Goal: Information Seeking & Learning: Learn about a topic

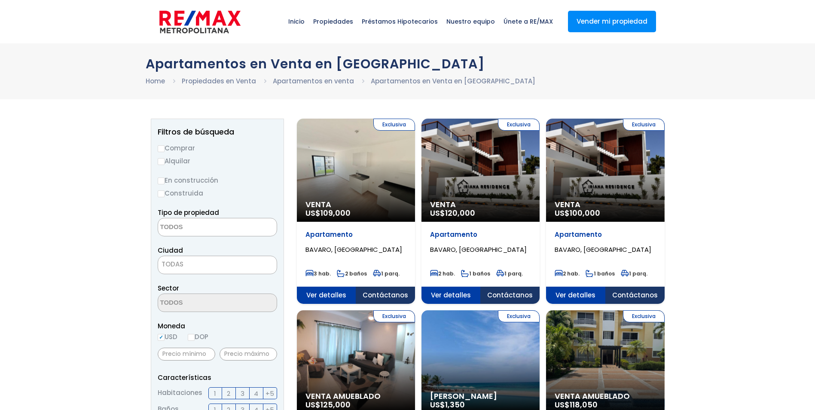
select select
click at [162, 151] on input "Comprar" at bounding box center [161, 148] width 7 height 7
radio input "true"
click at [185, 228] on textarea "Search" at bounding box center [199, 227] width 83 height 18
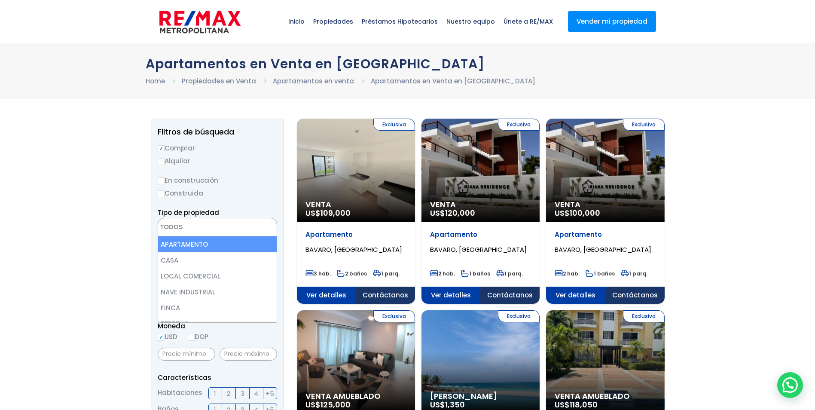
select select "apartment"
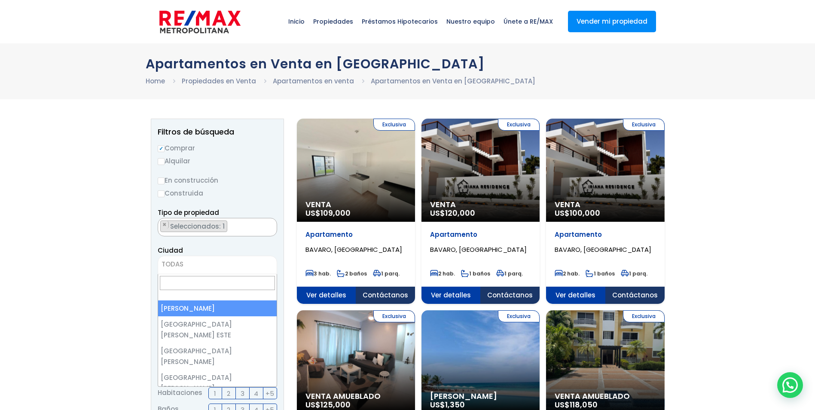
click at [188, 263] on span "TODAS" at bounding box center [217, 264] width 119 height 12
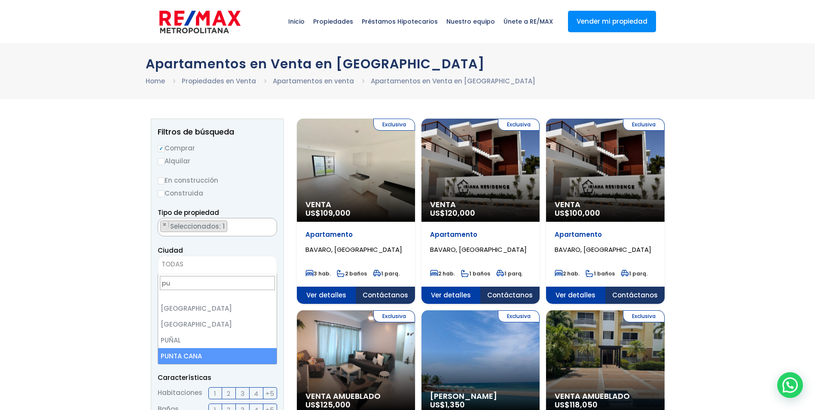
type input "pu"
select select "434"
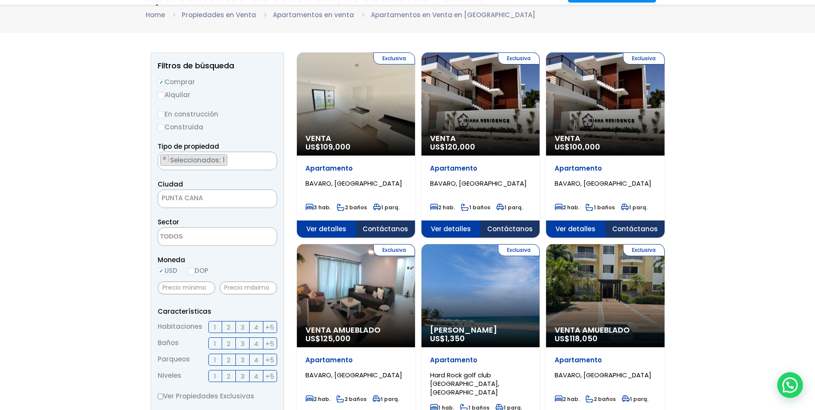
scroll to position [86, 0]
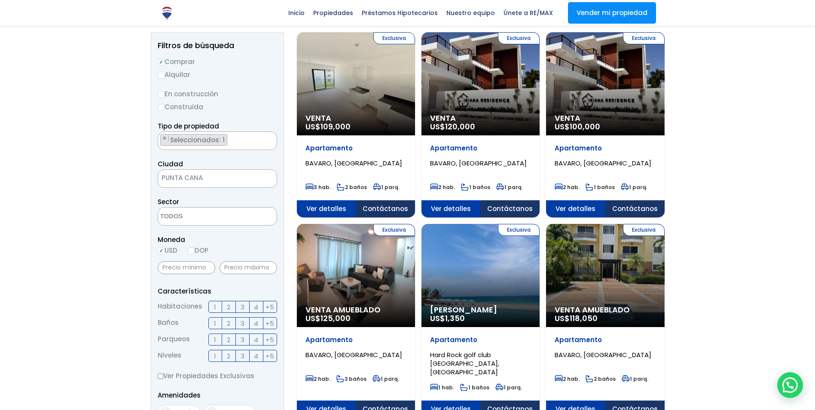
click at [227, 307] on span "2" at bounding box center [228, 306] width 3 height 11
click at [0, 0] on input "2" at bounding box center [0, 0] width 0 height 0
click at [229, 324] on span "2" at bounding box center [228, 323] width 3 height 11
click at [0, 0] on input "2" at bounding box center [0, 0] width 0 height 0
click at [226, 341] on label "2" at bounding box center [229, 339] width 14 height 12
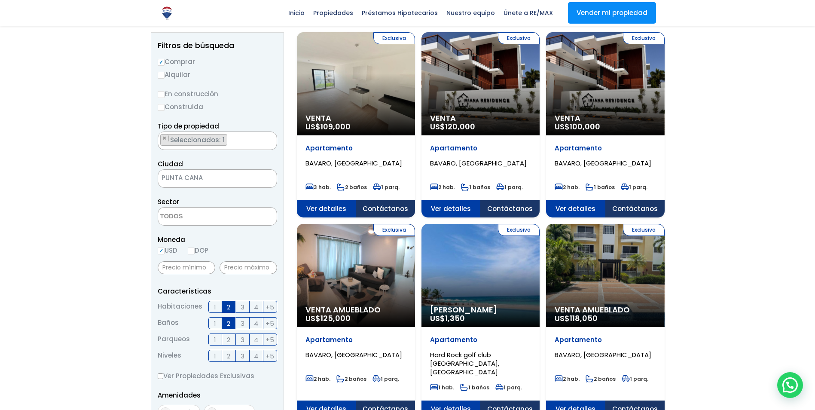
click at [0, 0] on input "2" at bounding box center [0, 0] width 0 height 0
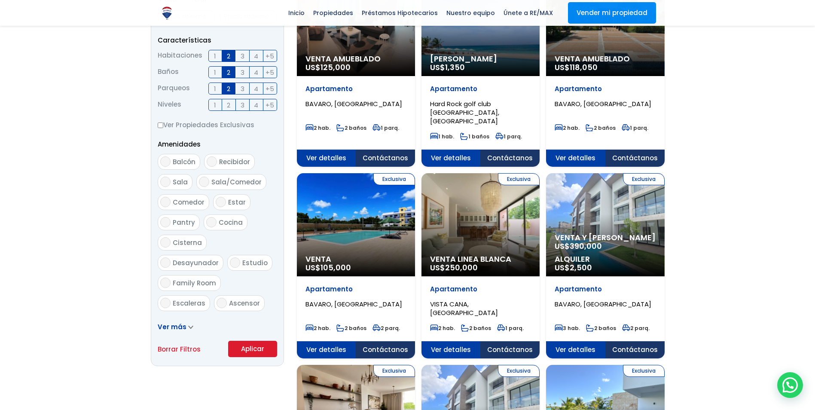
scroll to position [344, 0]
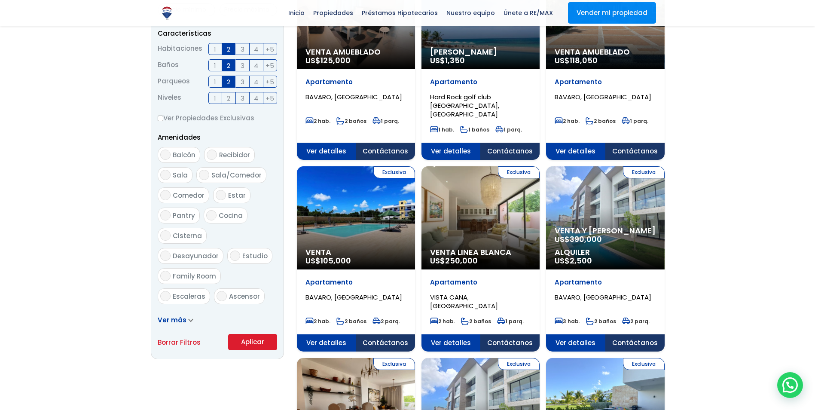
click at [246, 341] on button "Aplicar" at bounding box center [252, 342] width 49 height 16
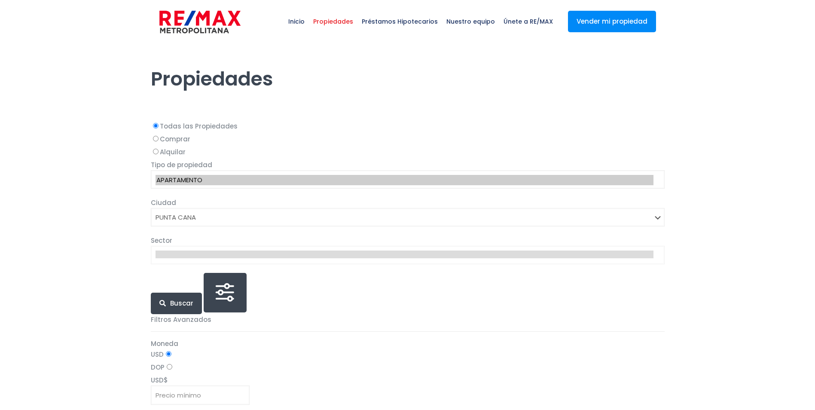
select select "434"
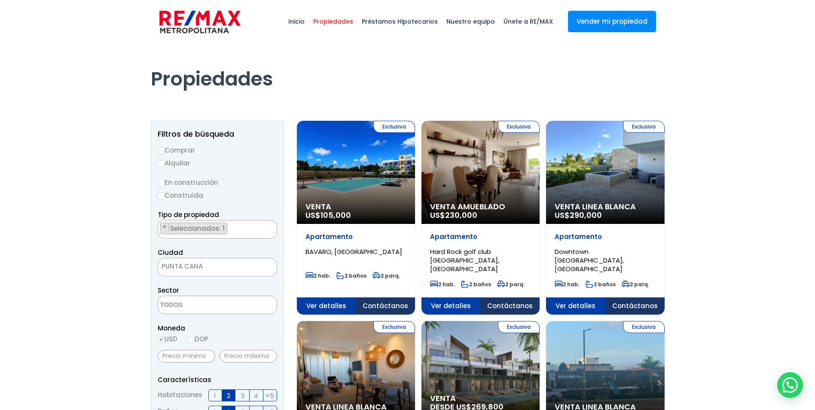
click at [415, 197] on div "Exclusiva Venta Linea Blanca US$ 290,000" at bounding box center [356, 172] width 118 height 103
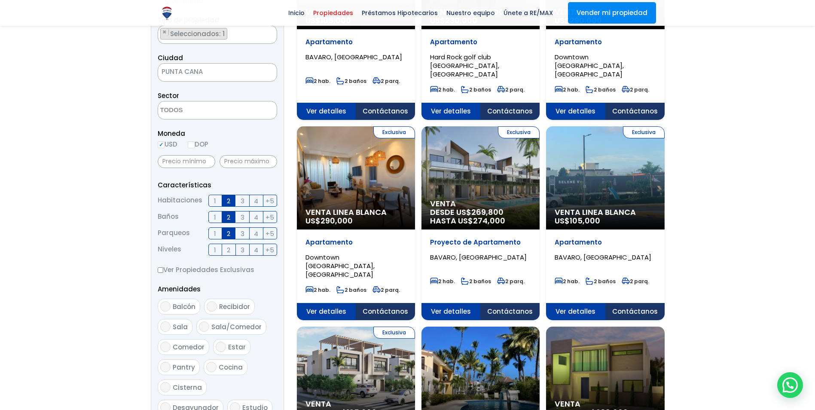
scroll to position [258, 0]
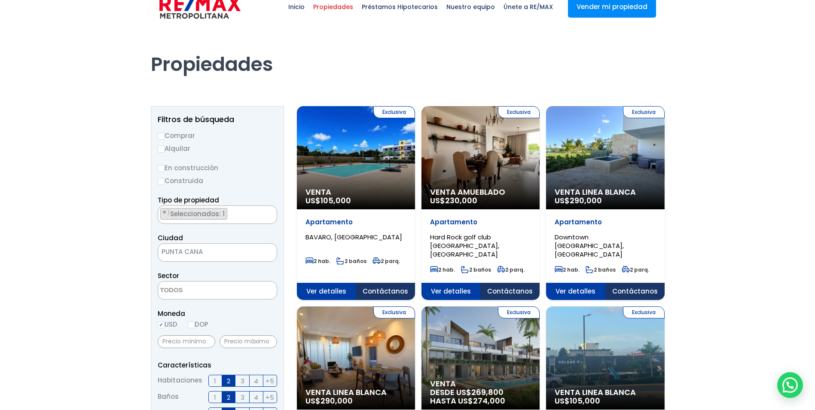
scroll to position [0, 0]
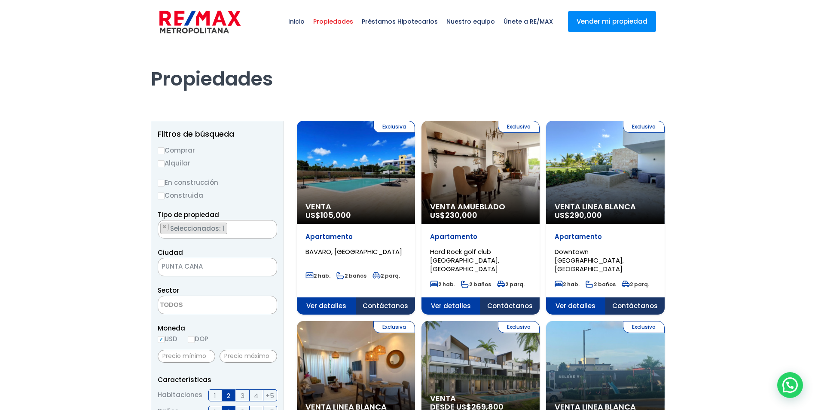
click at [160, 152] on input "Comprar" at bounding box center [161, 150] width 7 height 7
radio input "true"
click at [241, 227] on ul "× Seleccionados: 1" at bounding box center [212, 229] width 108 height 18
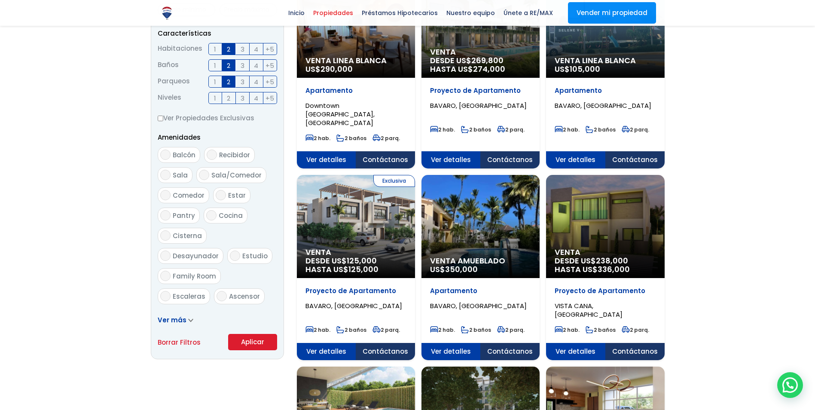
scroll to position [429, 0]
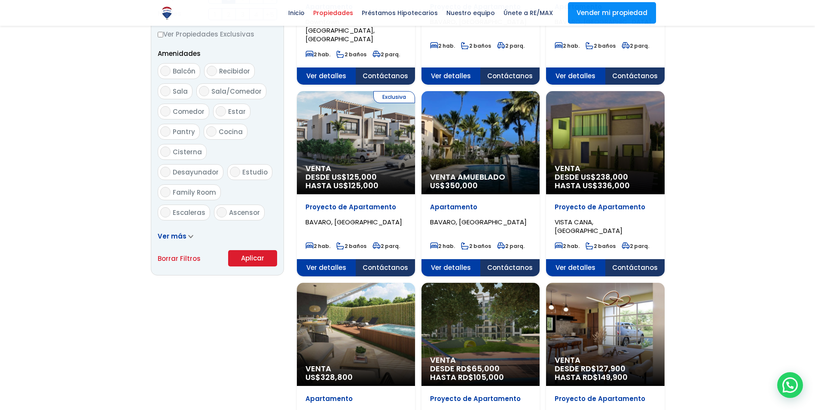
click at [258, 258] on button "Aplicar" at bounding box center [252, 258] width 49 height 16
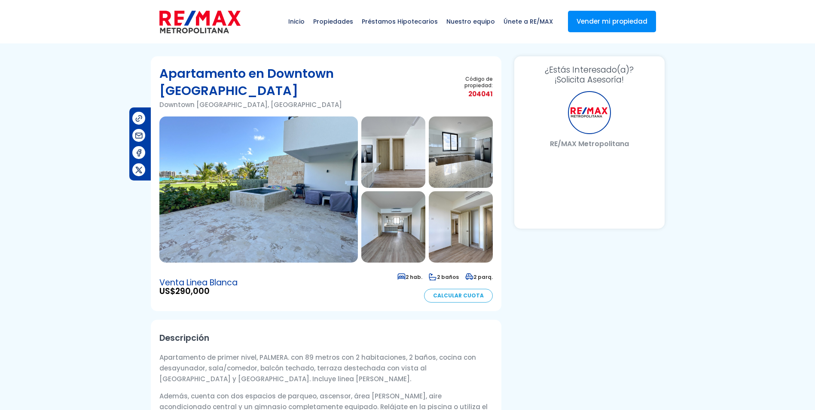
select select "DO"
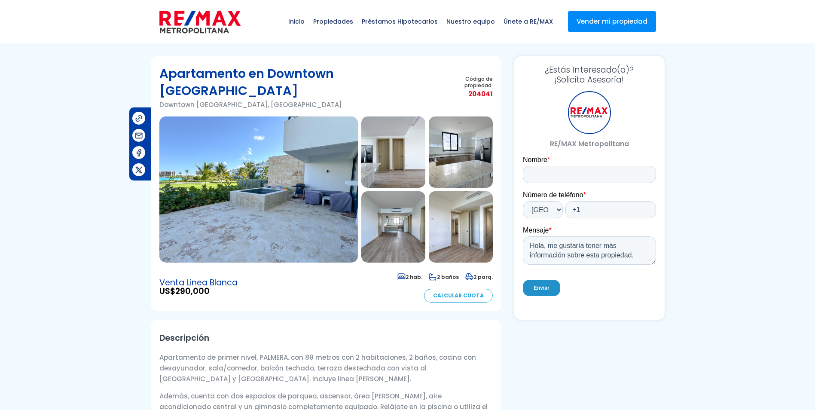
click at [300, 174] on img at bounding box center [258, 189] width 198 height 146
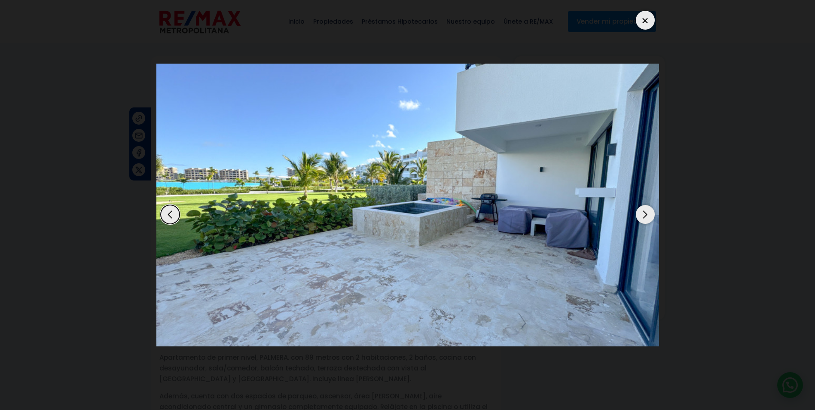
click at [644, 211] on div "Next slide" at bounding box center [644, 214] width 19 height 19
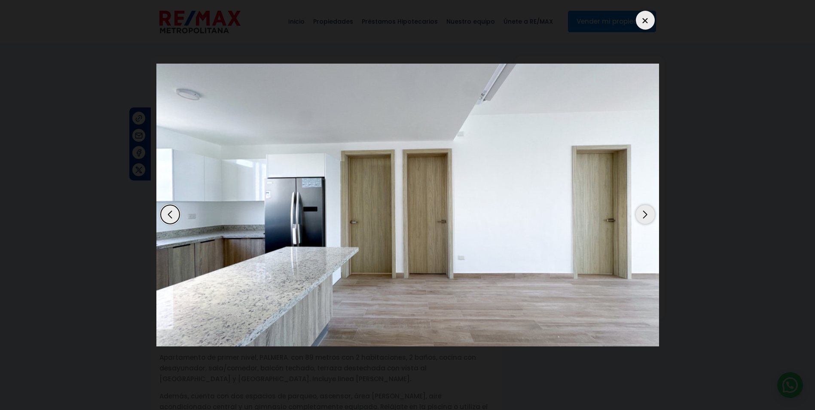
click at [644, 211] on div "Next slide" at bounding box center [644, 214] width 19 height 19
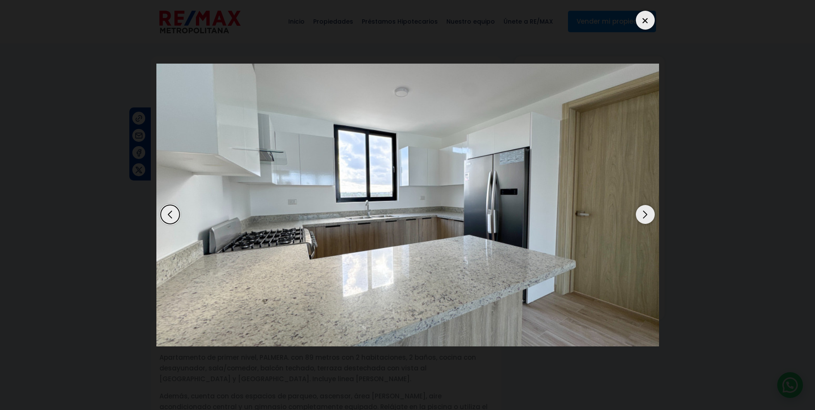
click at [644, 211] on div "Next slide" at bounding box center [644, 214] width 19 height 19
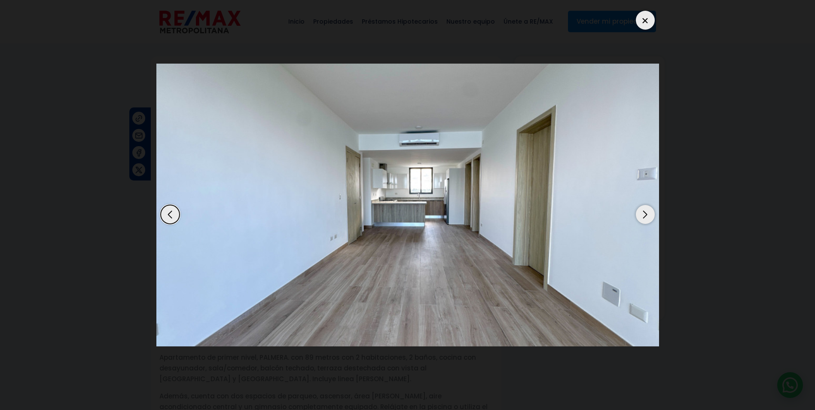
click at [644, 211] on div "Next slide" at bounding box center [644, 214] width 19 height 19
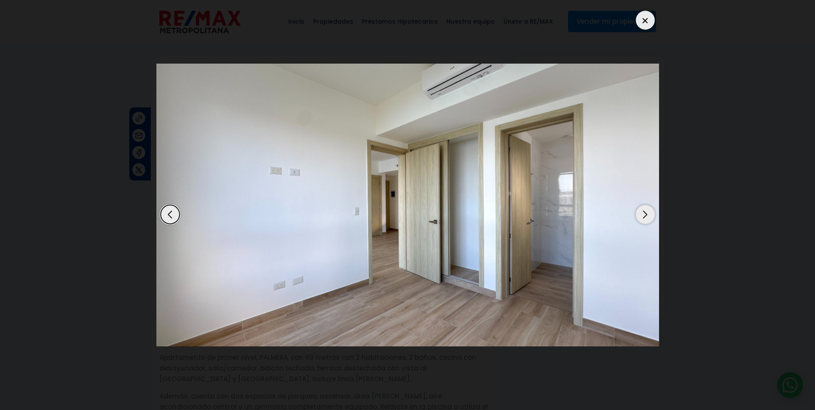
click at [644, 211] on div "Next slide" at bounding box center [644, 214] width 19 height 19
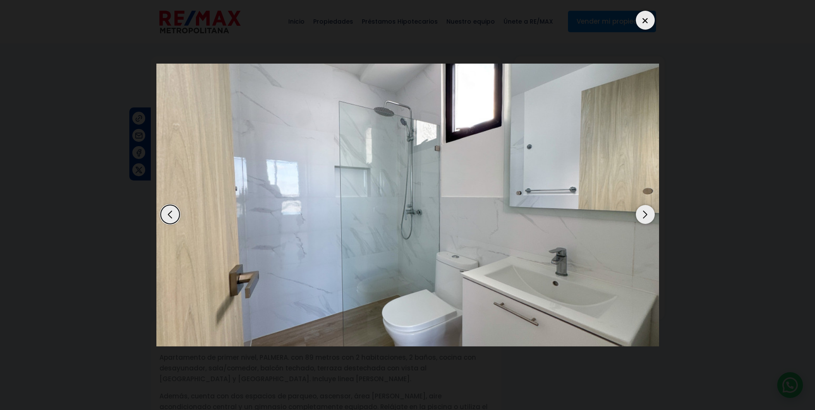
click at [644, 211] on div "Next slide" at bounding box center [644, 214] width 19 height 19
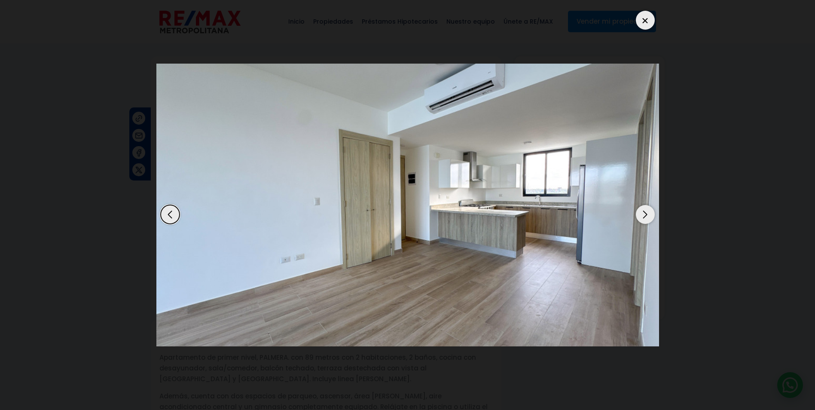
click at [644, 211] on div "Next slide" at bounding box center [644, 214] width 19 height 19
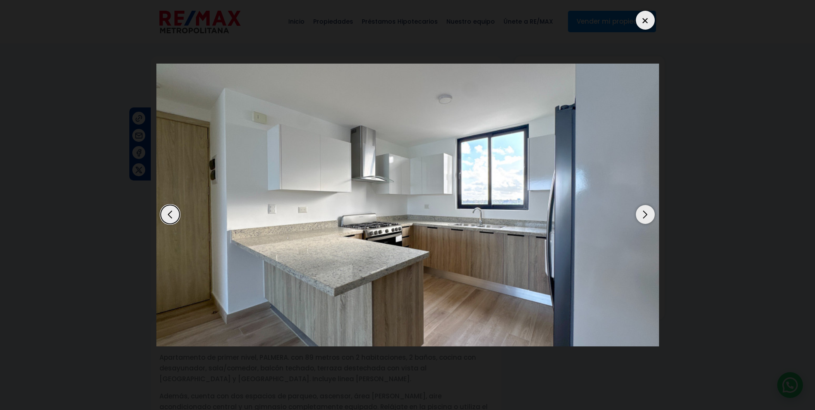
click at [644, 211] on div "Next slide" at bounding box center [644, 214] width 19 height 19
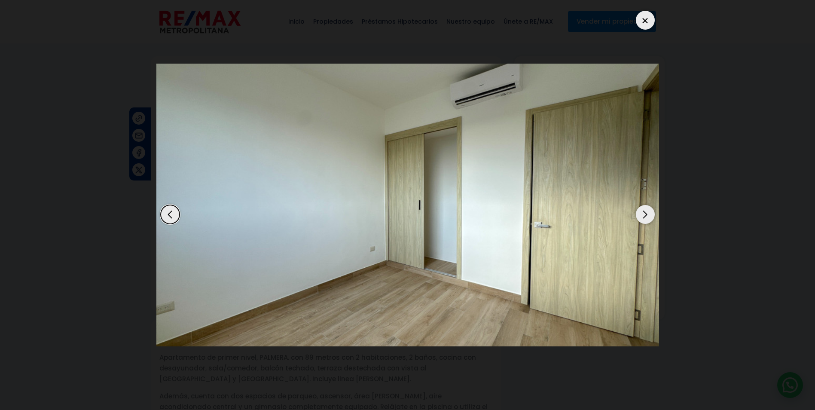
click at [644, 211] on div "Next slide" at bounding box center [644, 214] width 19 height 19
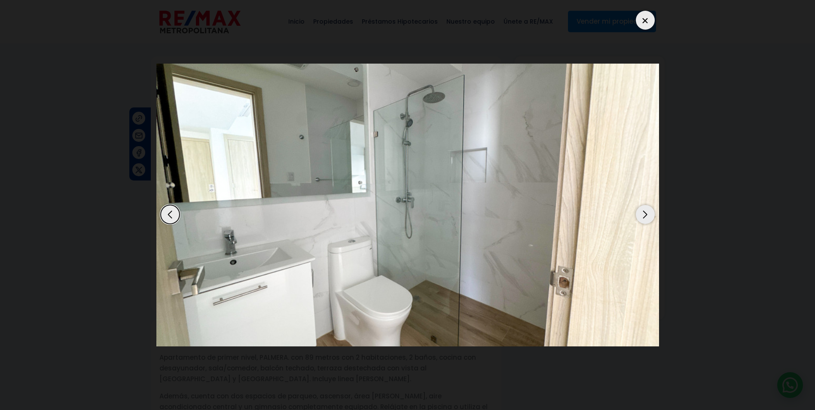
click at [644, 211] on div "Next slide" at bounding box center [644, 214] width 19 height 19
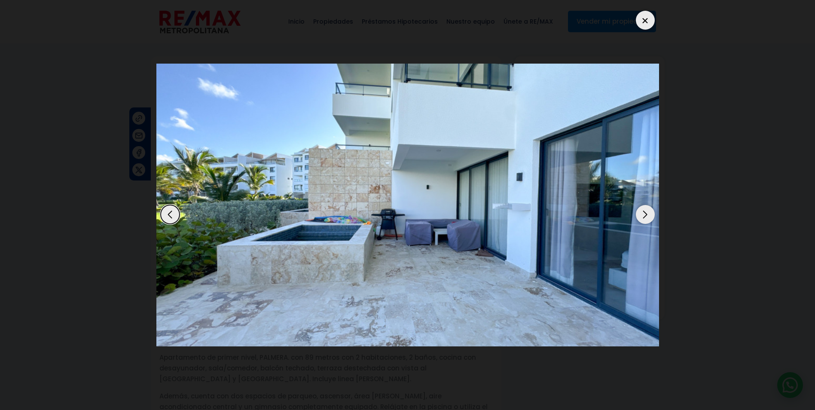
click at [644, 211] on div "Next slide" at bounding box center [644, 214] width 19 height 19
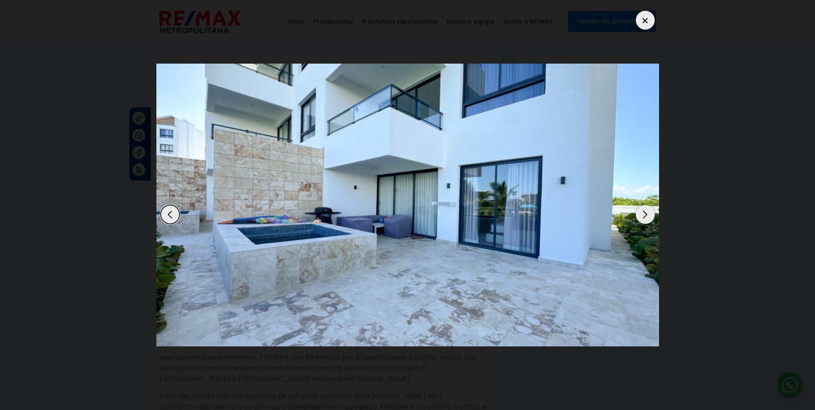
click at [638, 25] on div at bounding box center [644, 20] width 19 height 19
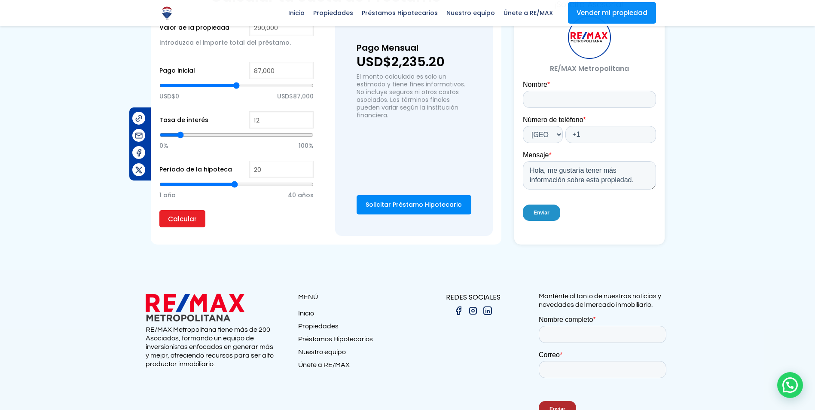
scroll to position [674, 0]
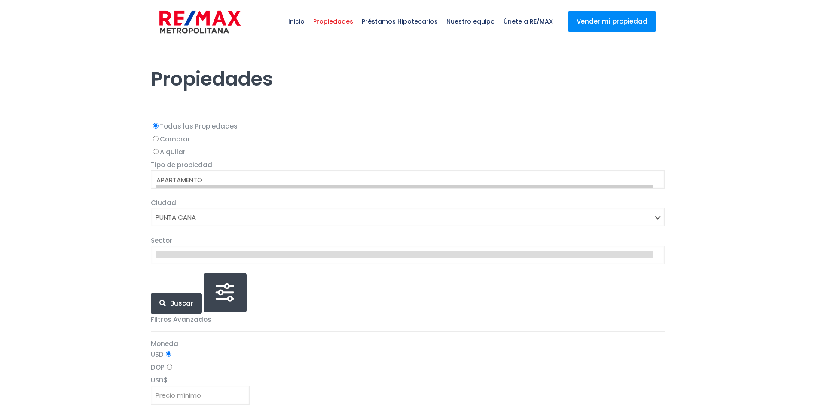
select select "434"
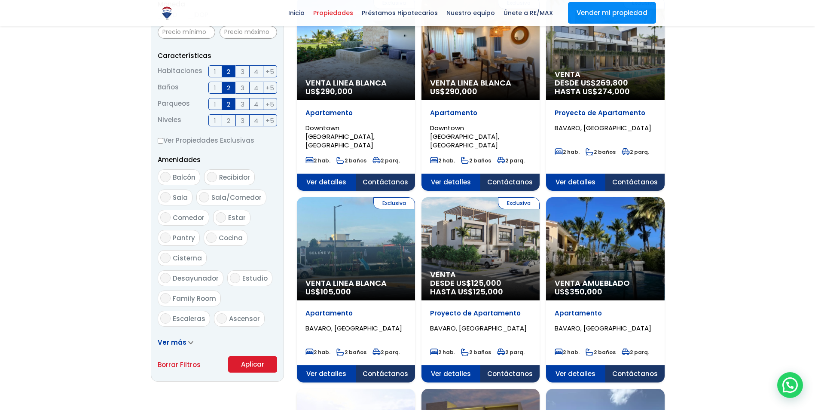
scroll to position [344, 0]
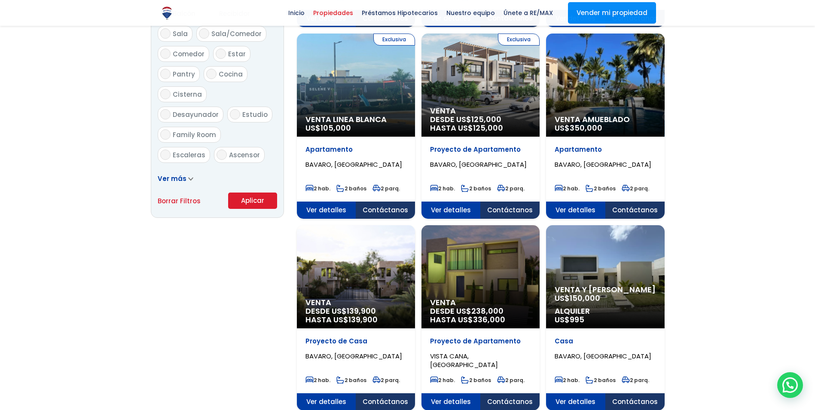
scroll to position [515, 0]
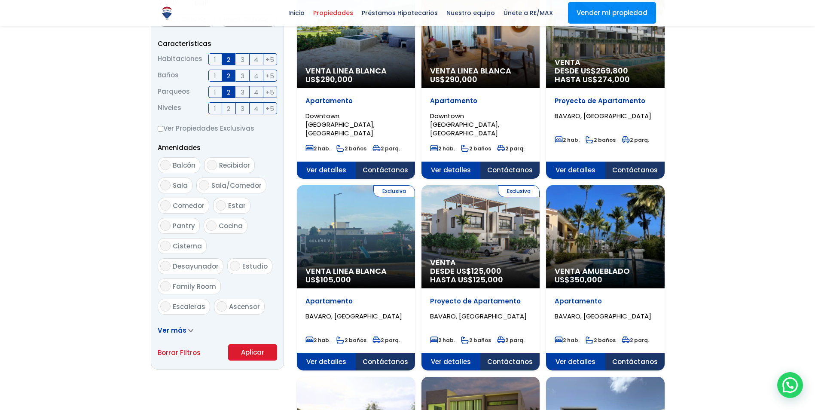
scroll to position [258, 0]
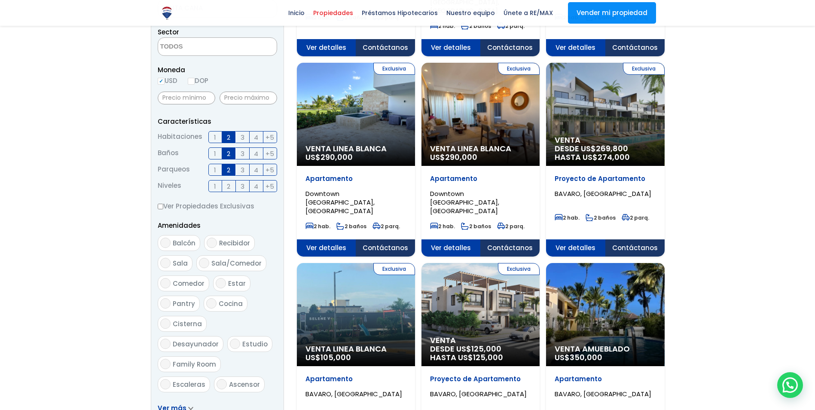
click at [245, 137] on label "3" at bounding box center [243, 137] width 14 height 12
click at [0, 0] on input "3" at bounding box center [0, 0] width 0 height 0
click at [228, 137] on span "2" at bounding box center [228, 137] width 3 height 11
click at [0, 0] on input "2" at bounding box center [0, 0] width 0 height 0
click at [161, 207] on input "Ver Propiedades Exclusivas" at bounding box center [161, 207] width 6 height 6
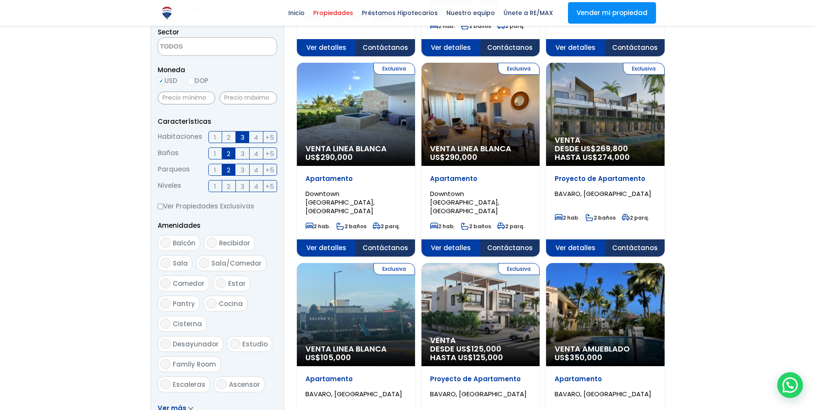
checkbox input "true"
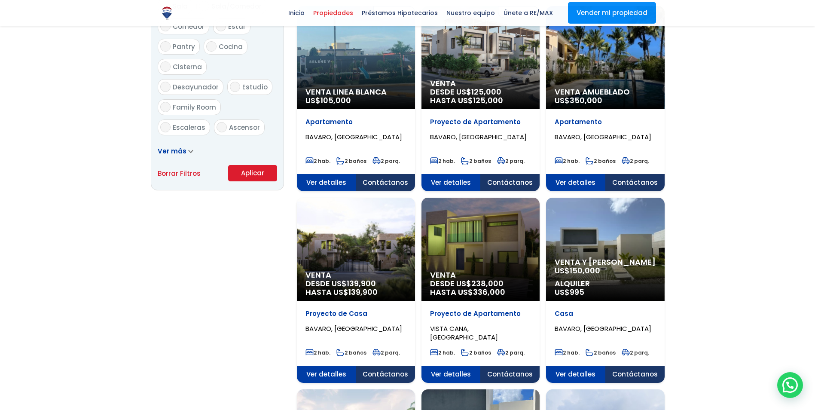
scroll to position [515, 0]
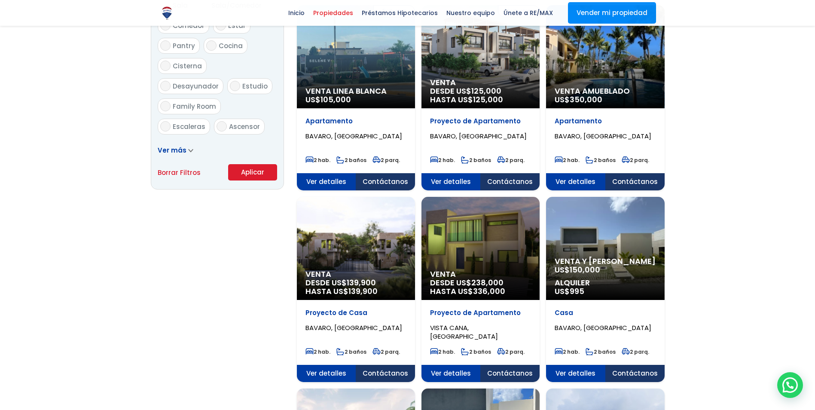
click at [250, 176] on button "Aplicar" at bounding box center [252, 172] width 49 height 16
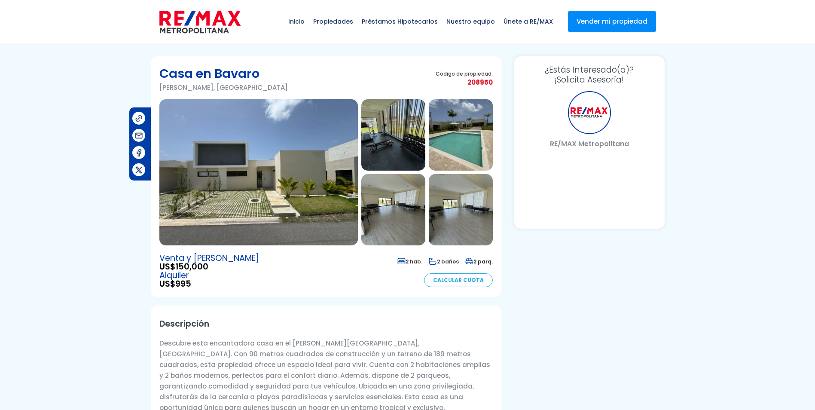
select select "DO"
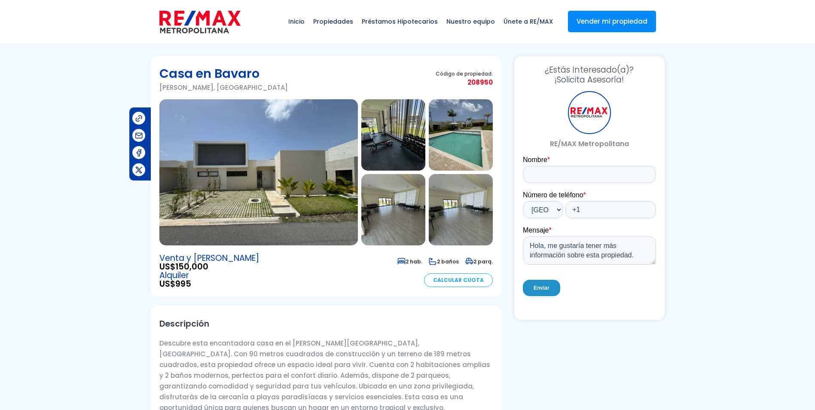
click at [283, 207] on img at bounding box center [258, 172] width 198 height 146
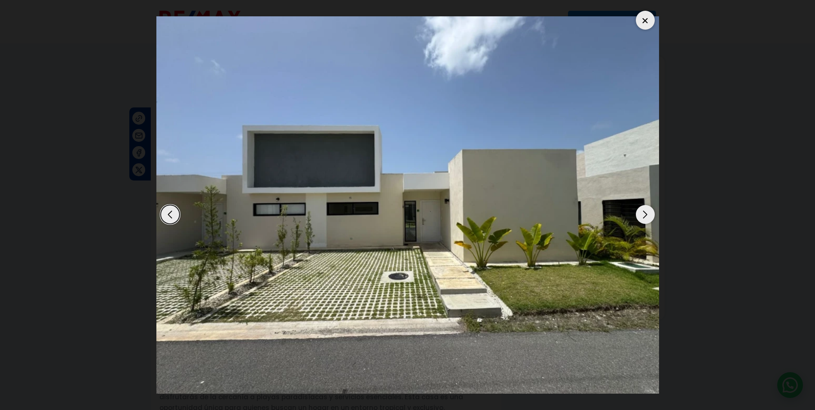
click at [645, 213] on div "Next slide" at bounding box center [644, 214] width 19 height 19
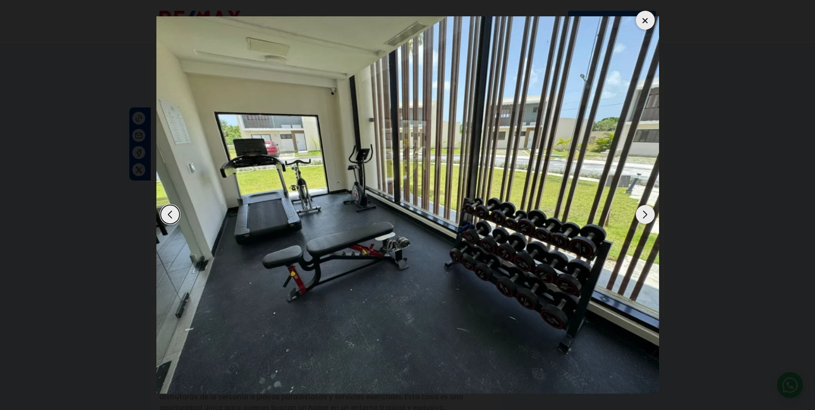
click at [645, 213] on div "Next slide" at bounding box center [644, 214] width 19 height 19
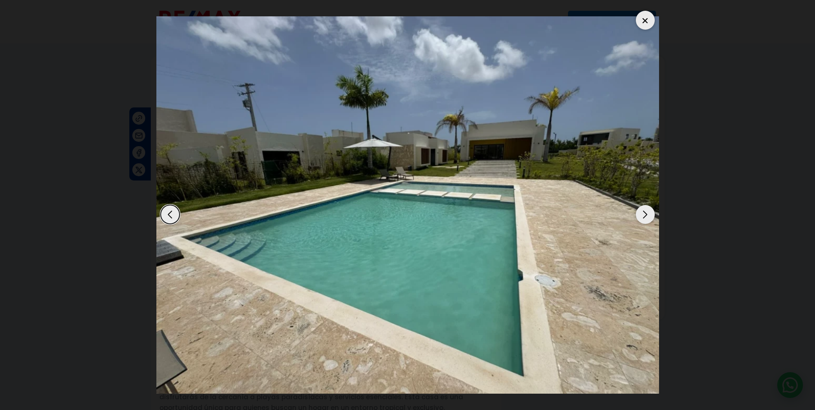
click at [645, 213] on div "Next slide" at bounding box center [644, 214] width 19 height 19
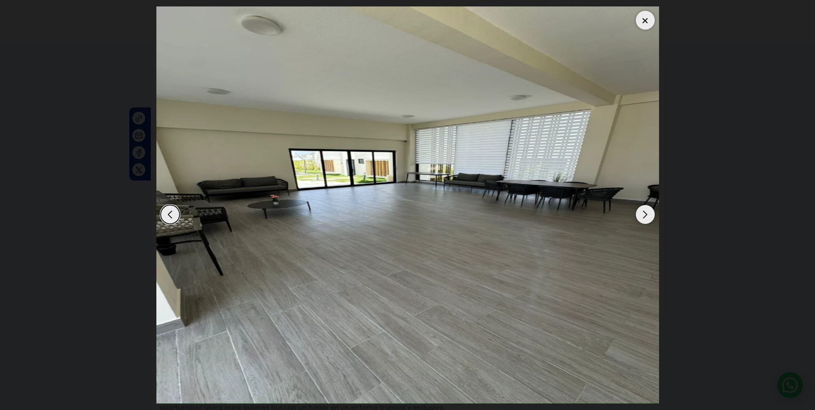
click at [645, 213] on div "Next slide" at bounding box center [644, 214] width 19 height 19
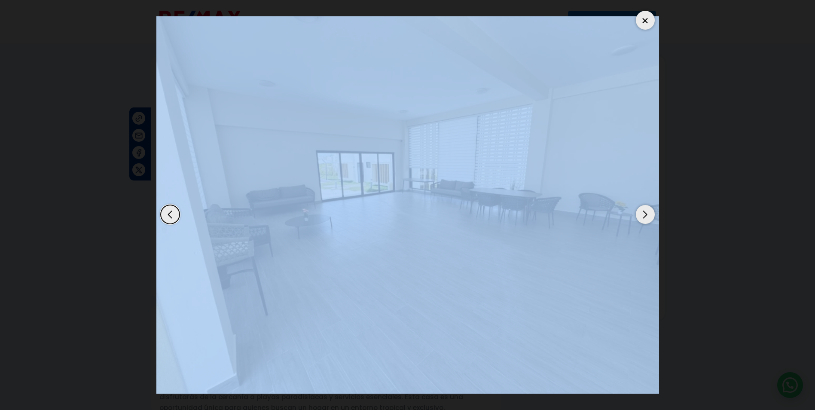
click at [645, 213] on div "Next slide" at bounding box center [644, 214] width 19 height 19
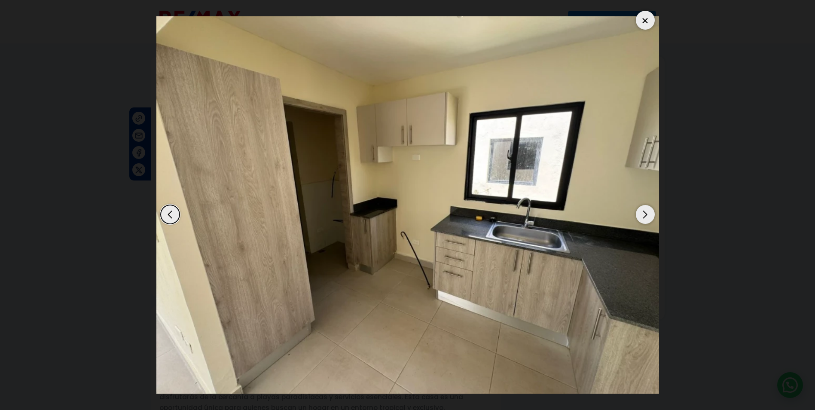
click at [645, 213] on div "Next slide" at bounding box center [644, 214] width 19 height 19
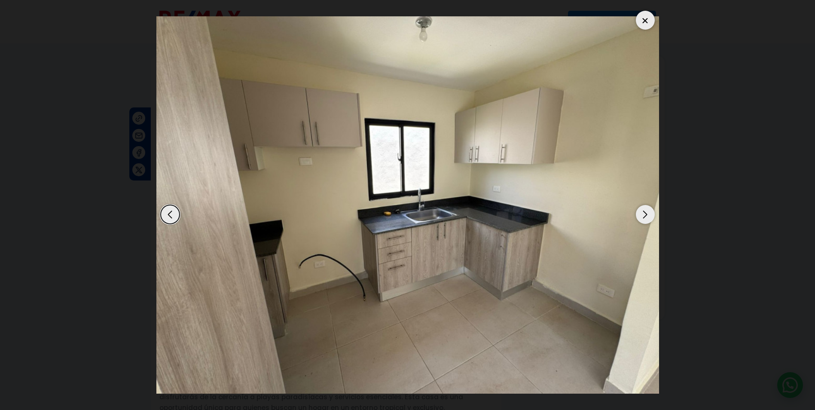
click at [648, 24] on div at bounding box center [644, 20] width 19 height 19
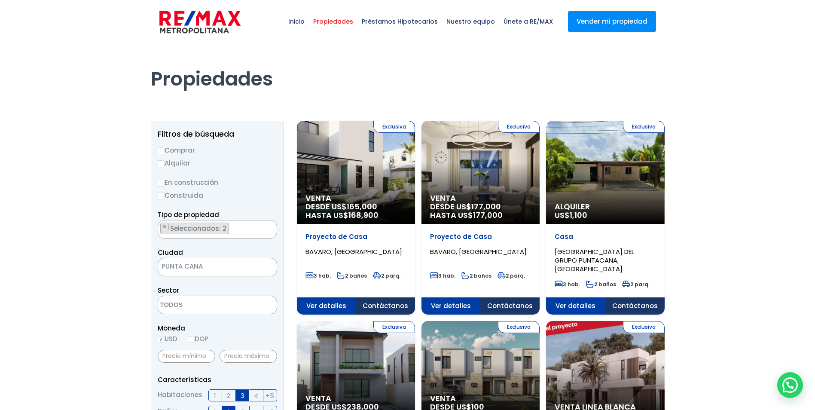
click at [337, 169] on div "Exclusiva Venta DESDE US$ 165,000 HASTA US$ 168,900" at bounding box center [356, 172] width 118 height 103
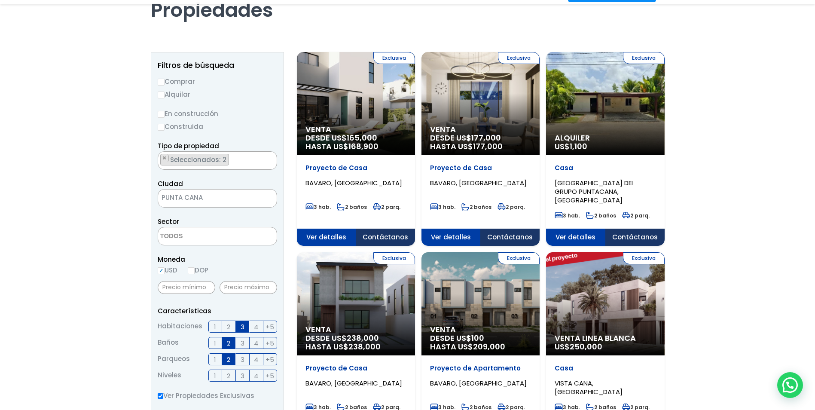
scroll to position [86, 0]
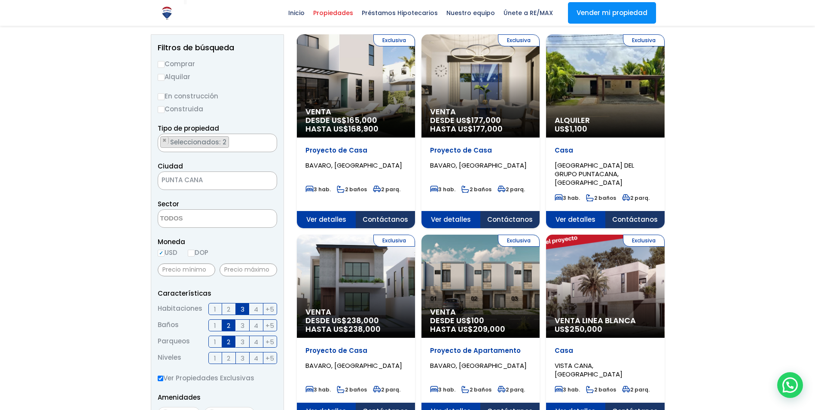
click at [415, 137] on div "Exclusiva Venta Linea Blanca US$ 250,000" at bounding box center [356, 85] width 118 height 103
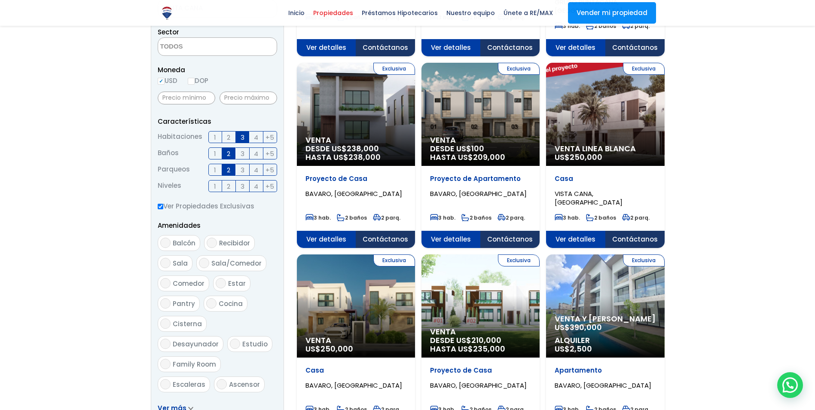
scroll to position [344, 0]
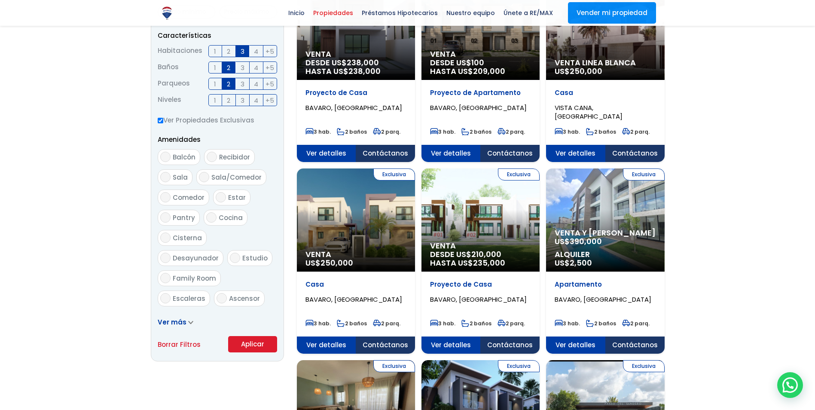
click at [188, 321] on icon at bounding box center [190, 322] width 5 height 4
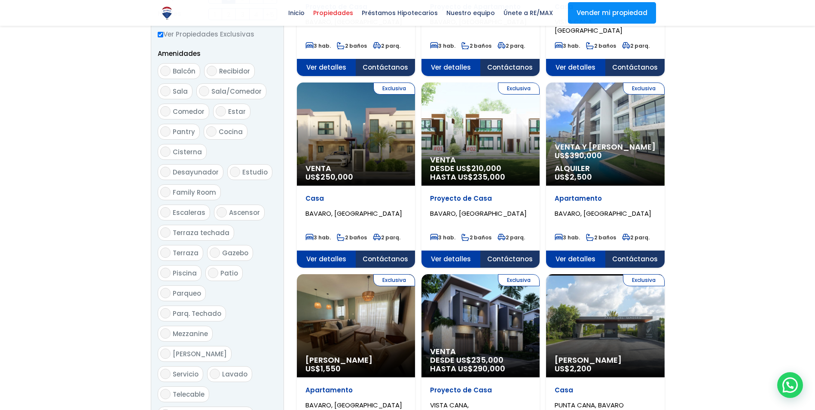
scroll to position [0, 0]
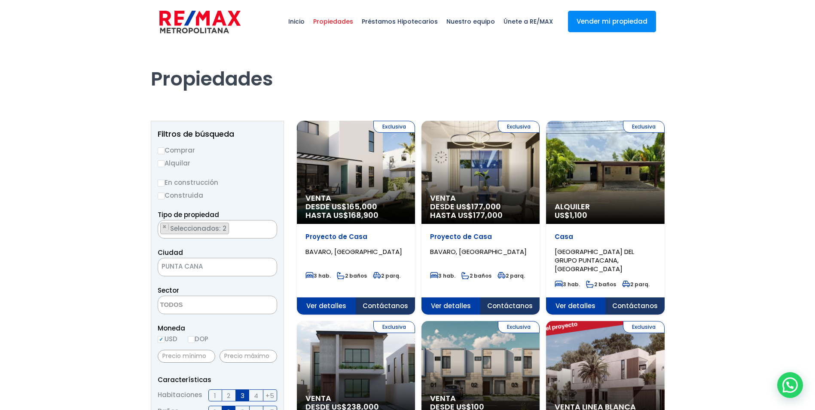
click at [162, 198] on input "Construida" at bounding box center [161, 195] width 7 height 7
radio input "true"
drag, startPoint x: 161, startPoint y: 151, endPoint x: 152, endPoint y: 158, distance: 11.3
click at [161, 151] on input "Comprar" at bounding box center [161, 150] width 7 height 7
radio input "true"
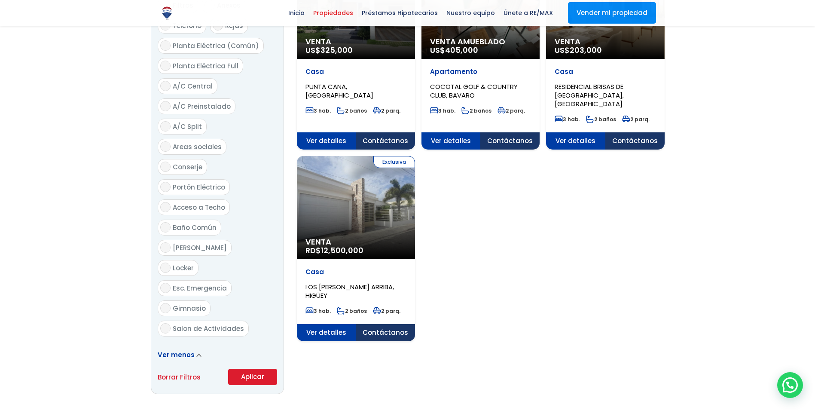
scroll to position [945, 0]
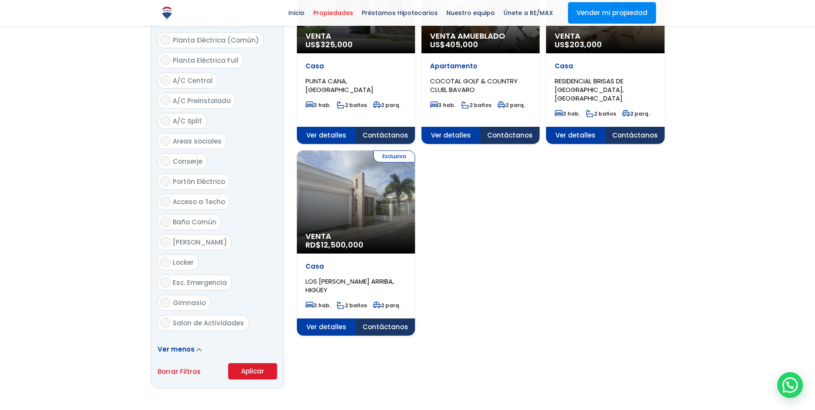
click at [243, 363] on button "Aplicar" at bounding box center [252, 371] width 49 height 16
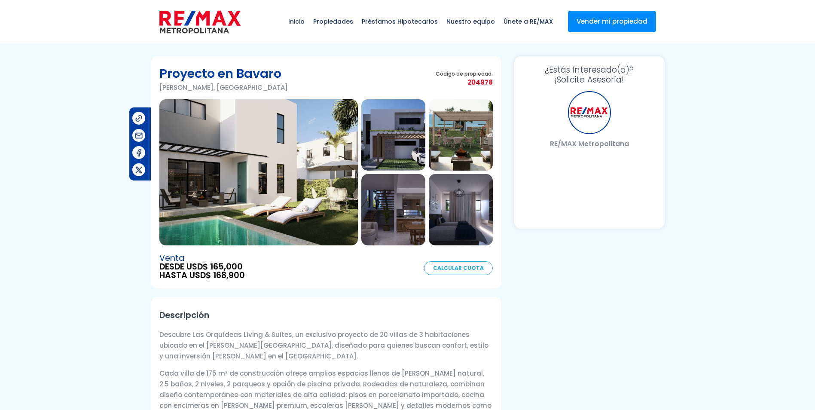
select select "DO"
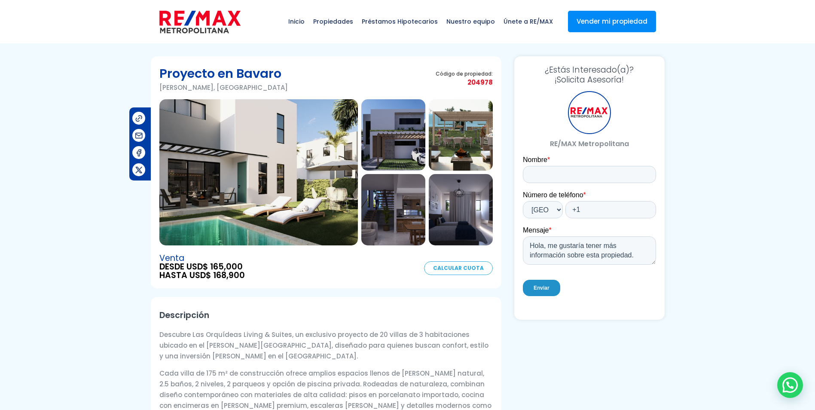
click at [298, 197] on img at bounding box center [258, 172] width 198 height 146
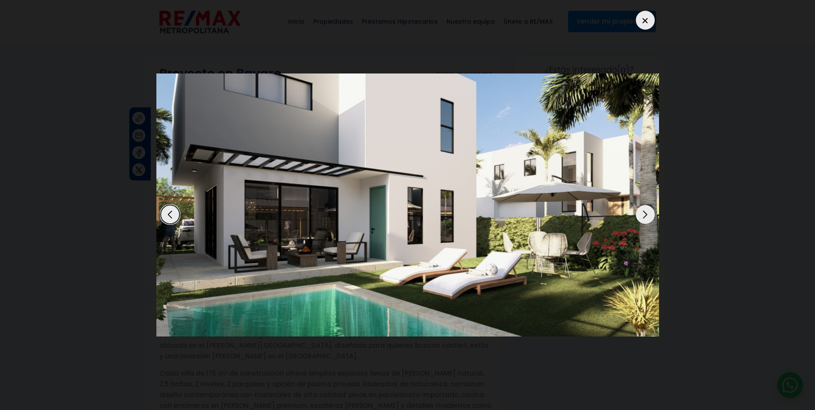
click at [640, 214] on div "Next slide" at bounding box center [644, 214] width 19 height 19
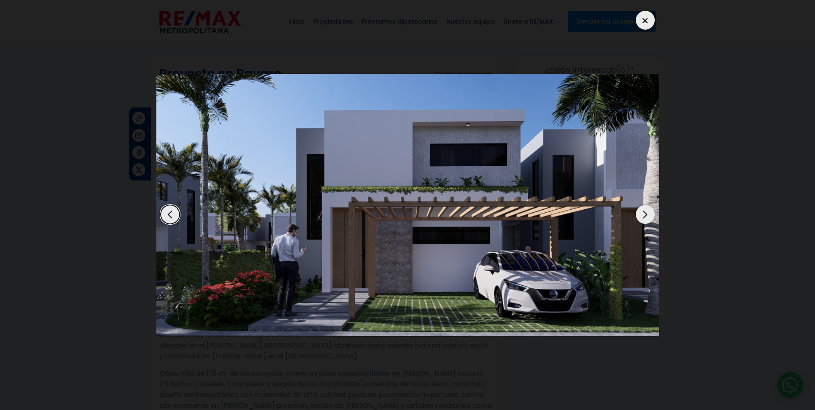
click at [640, 214] on div "Next slide" at bounding box center [644, 214] width 19 height 19
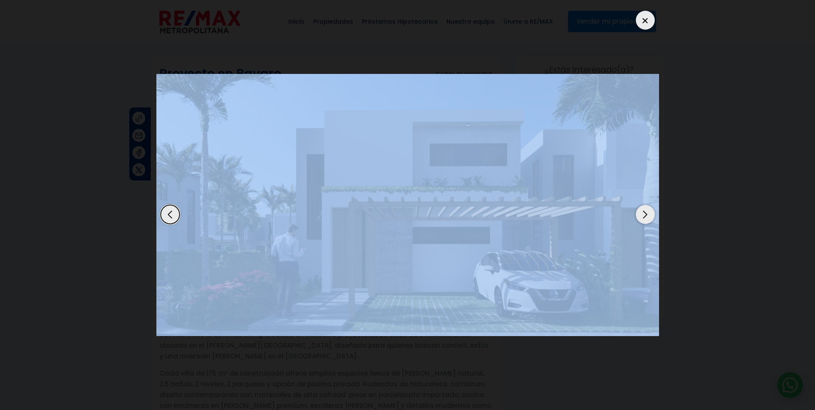
click at [640, 214] on div "Next slide" at bounding box center [644, 214] width 19 height 19
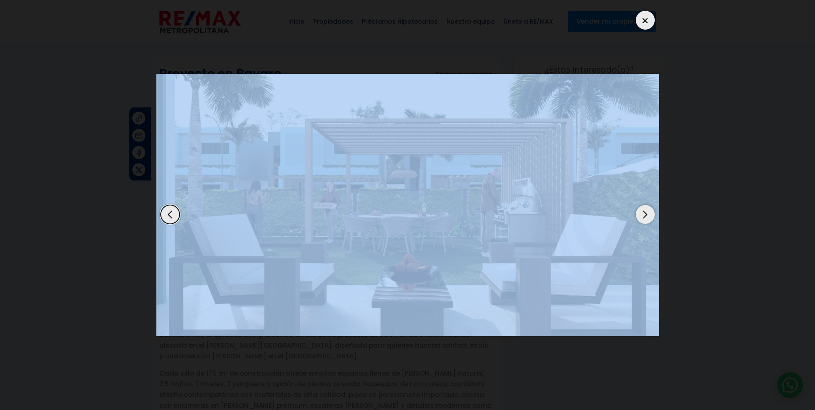
drag, startPoint x: 640, startPoint y: 214, endPoint x: 647, endPoint y: 216, distance: 7.2
click at [647, 216] on div "Next slide" at bounding box center [644, 214] width 19 height 19
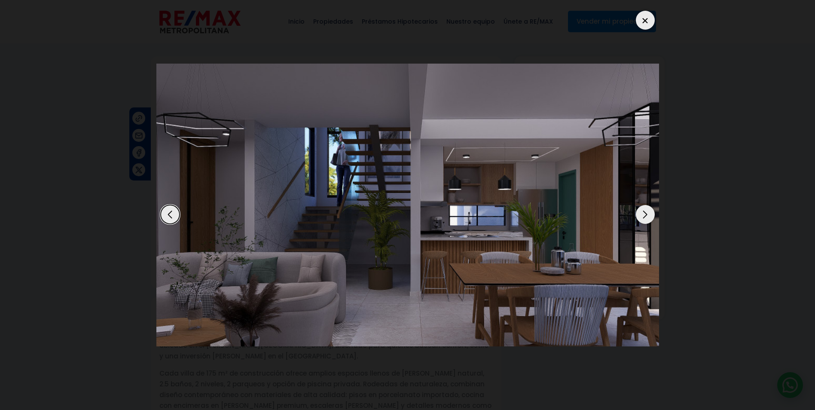
click at [647, 216] on div "Next slide" at bounding box center [644, 214] width 19 height 19
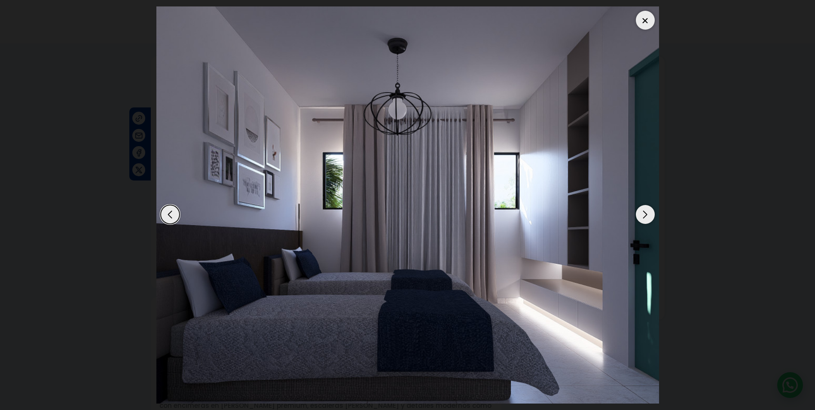
click at [647, 216] on div "Next slide" at bounding box center [644, 214] width 19 height 19
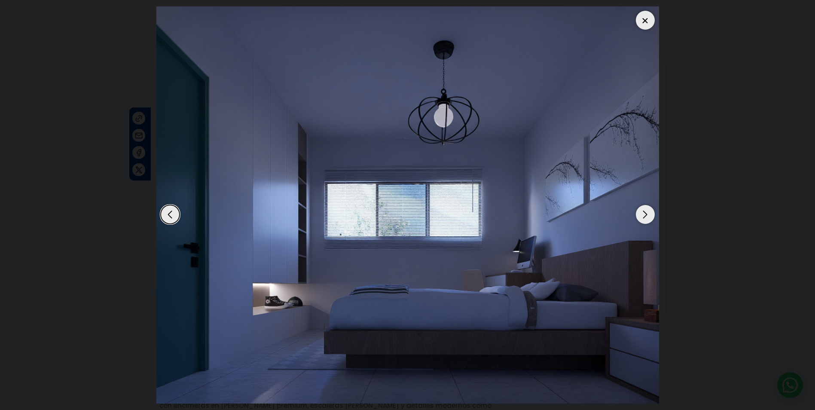
click at [647, 216] on div "Next slide" at bounding box center [644, 214] width 19 height 19
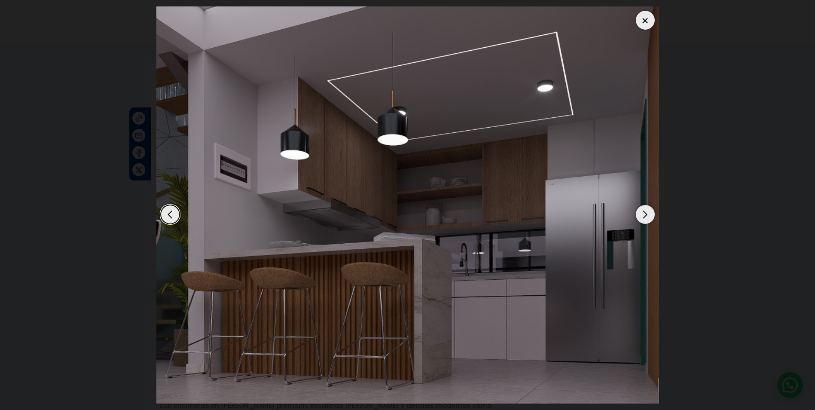
click at [647, 216] on div "Next slide" at bounding box center [644, 214] width 19 height 19
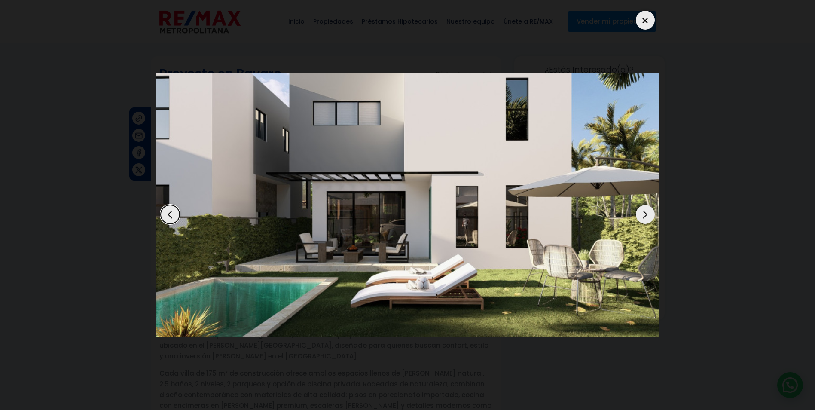
click at [647, 216] on div "Next slide" at bounding box center [644, 214] width 19 height 19
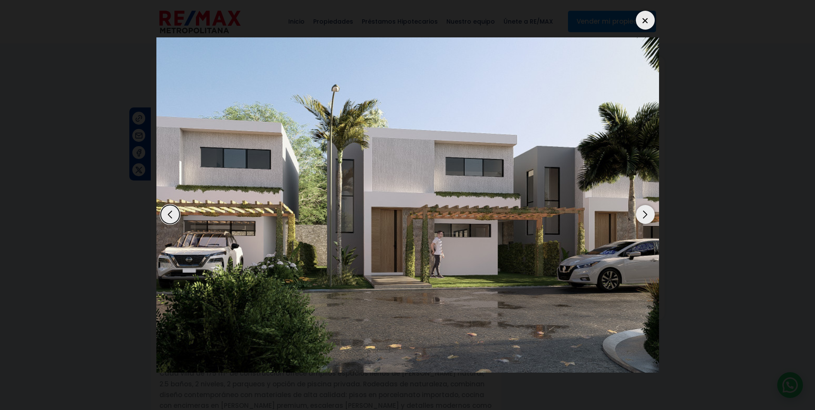
click at [644, 21] on div at bounding box center [644, 20] width 19 height 19
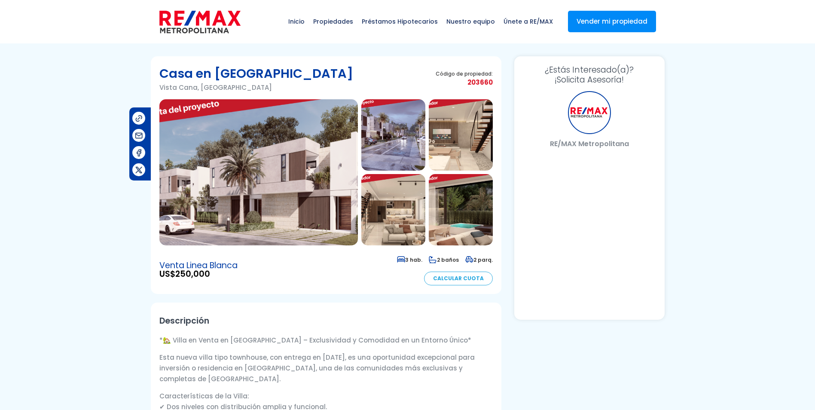
select select "DO"
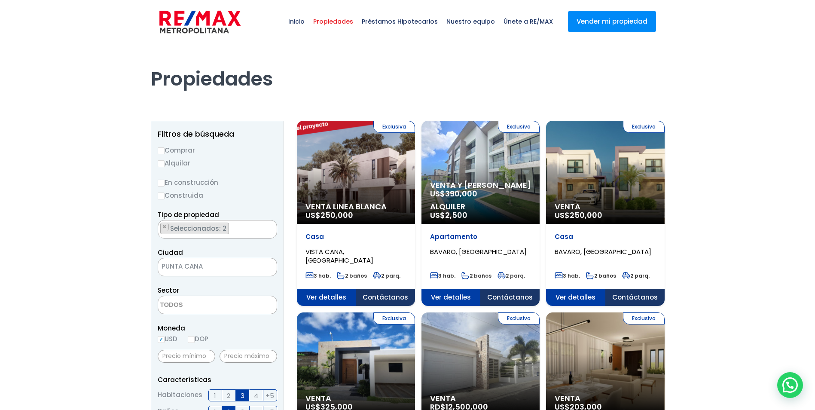
scroll to position [86, 0]
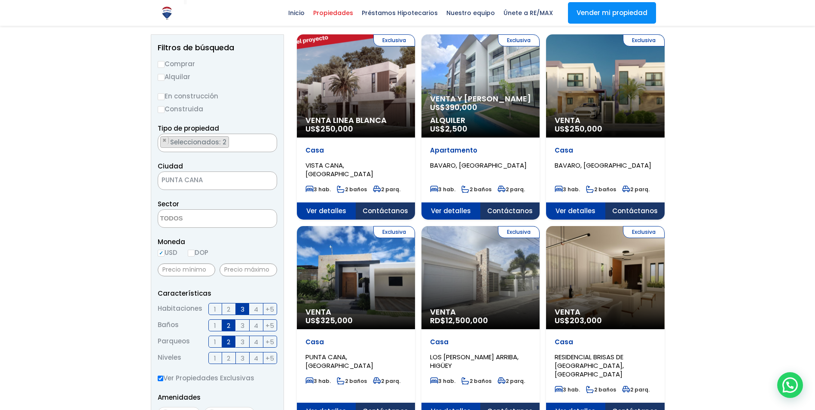
click at [415, 137] on div "Exclusiva Venta RD$ 12,500,000" at bounding box center [356, 85] width 118 height 103
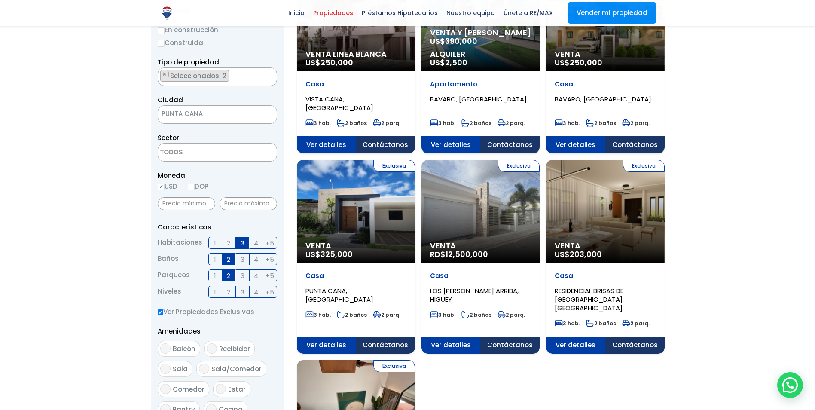
scroll to position [172, 0]
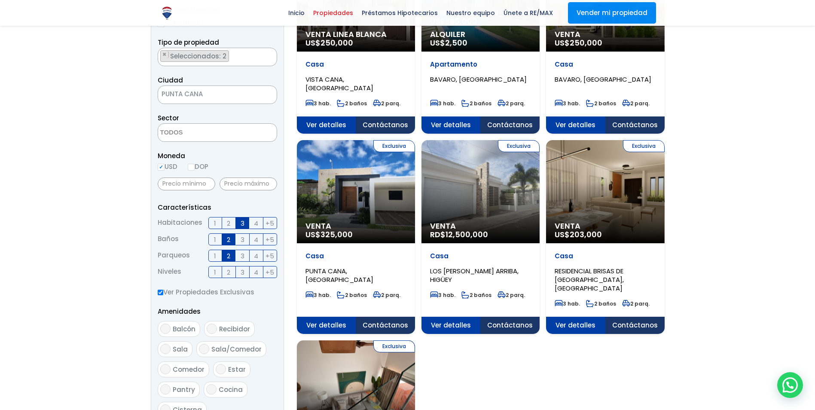
click at [158, 294] on input "Ver Propiedades Exclusivas" at bounding box center [161, 292] width 6 height 6
checkbox input "false"
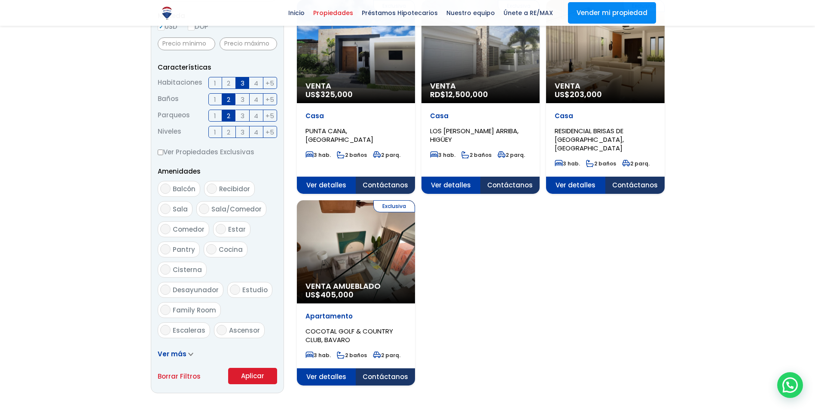
scroll to position [515, 0]
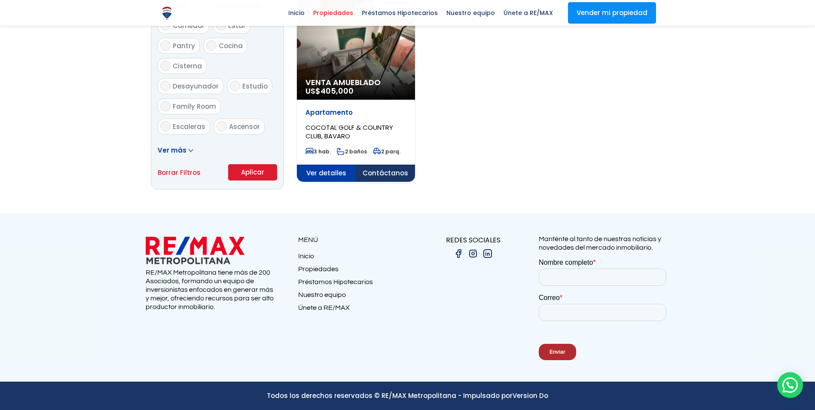
click at [252, 172] on button "Aplicar" at bounding box center [252, 172] width 49 height 16
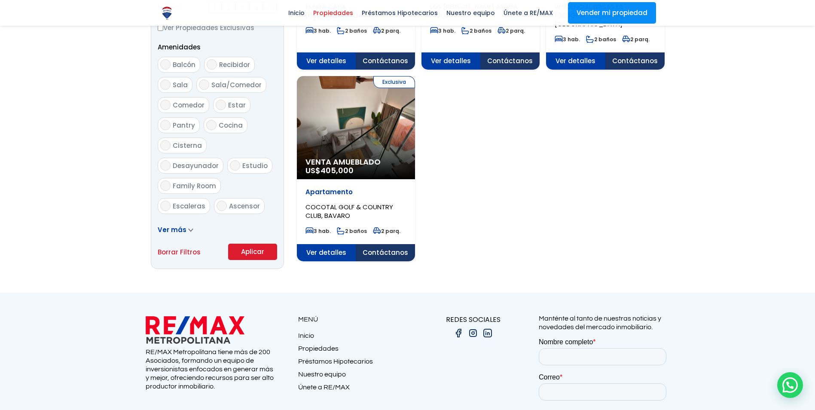
scroll to position [344, 0]
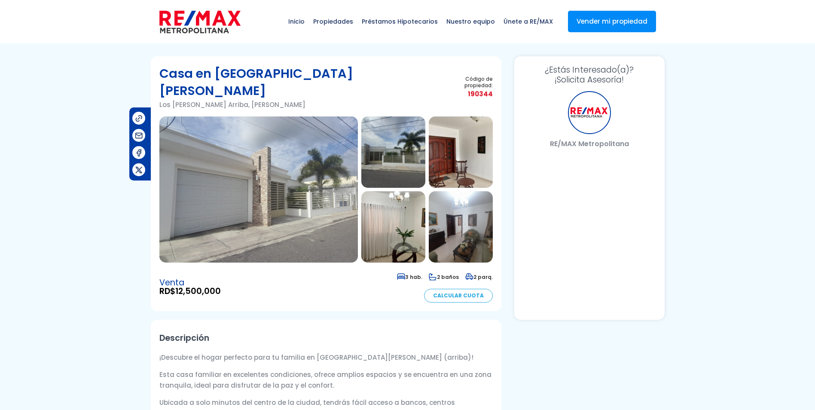
select select "DO"
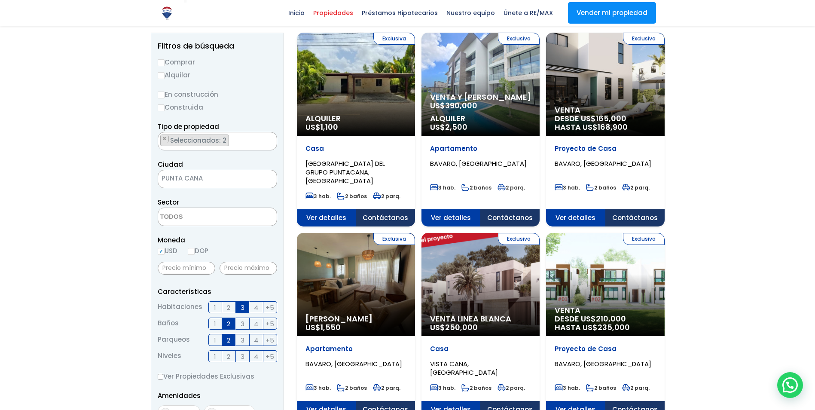
scroll to position [86, 0]
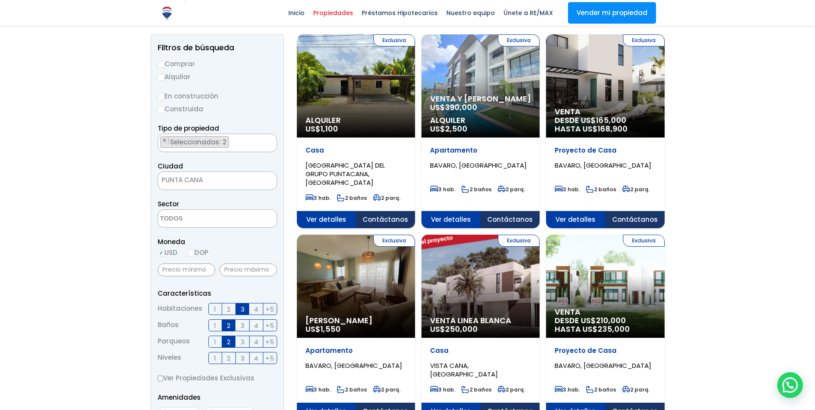
click at [162, 112] on input "Construida" at bounding box center [161, 109] width 7 height 7
radio input "true"
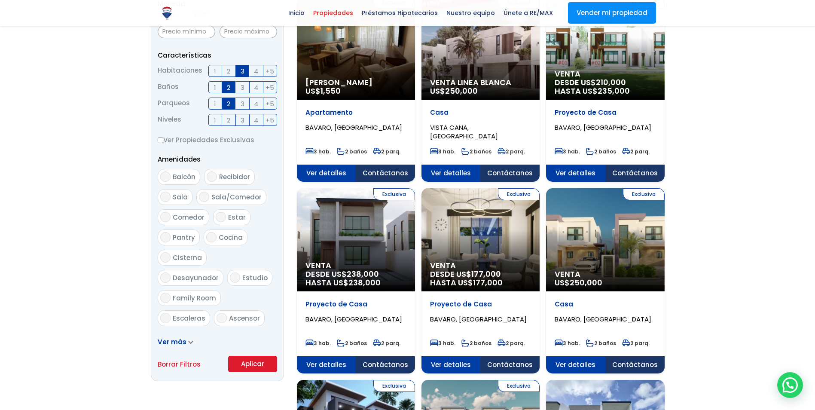
scroll to position [344, 0]
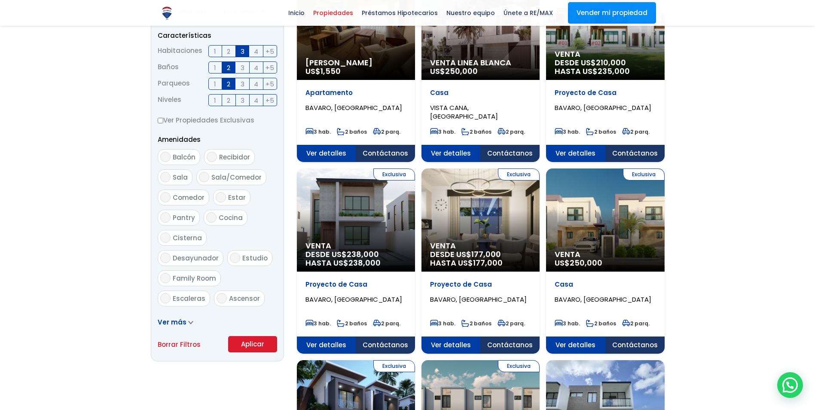
click at [240, 344] on button "Aplicar" at bounding box center [252, 344] width 49 height 16
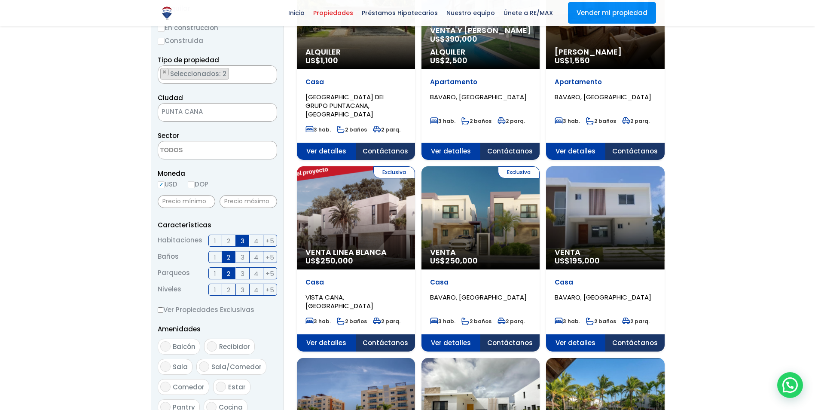
scroll to position [172, 0]
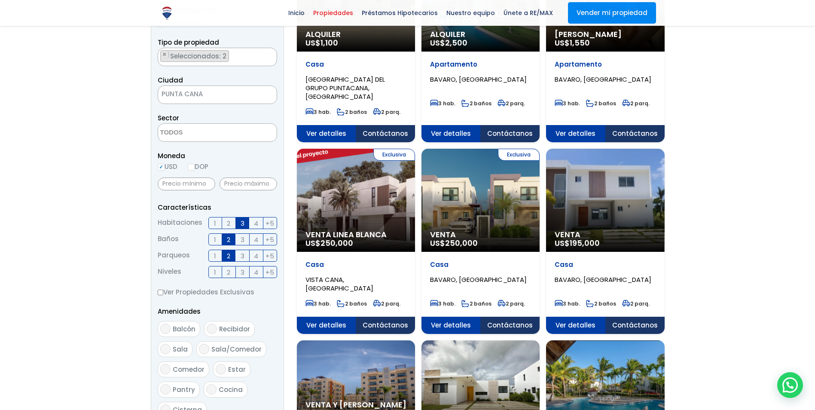
click at [415, 52] on div "Venta US$ 195,000" at bounding box center [356, -1] width 118 height 103
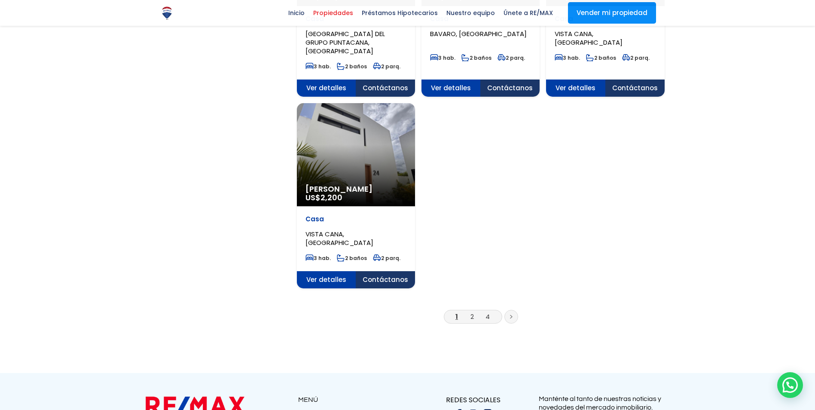
scroll to position [1031, 0]
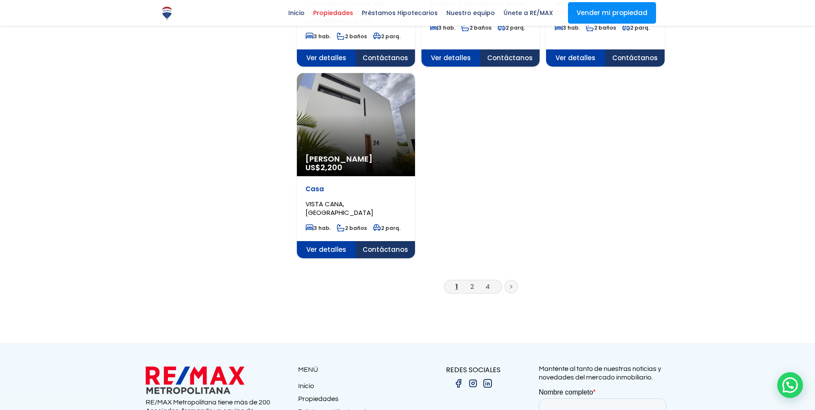
click at [514, 280] on link at bounding box center [511, 287] width 14 height 14
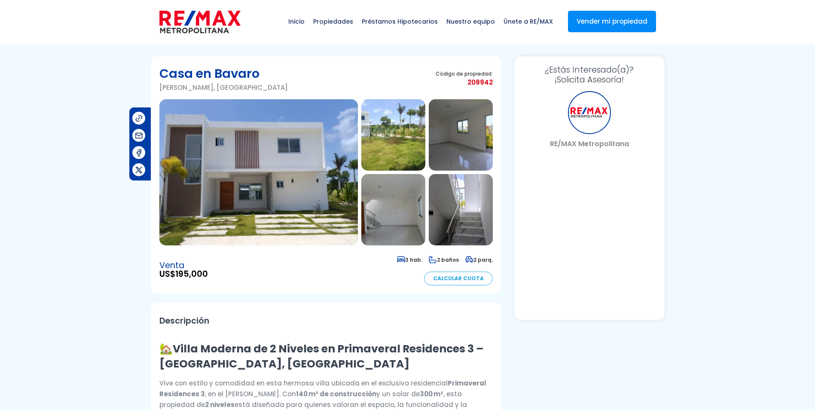
select select "DO"
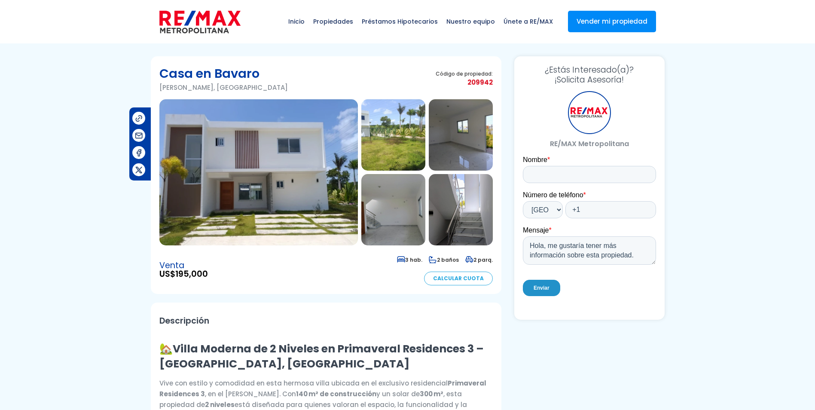
click at [273, 158] on img at bounding box center [258, 172] width 198 height 146
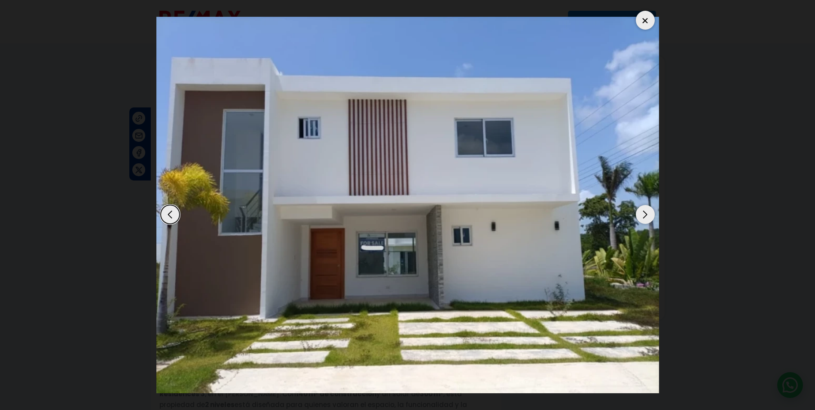
click at [643, 213] on div "Next slide" at bounding box center [644, 214] width 19 height 19
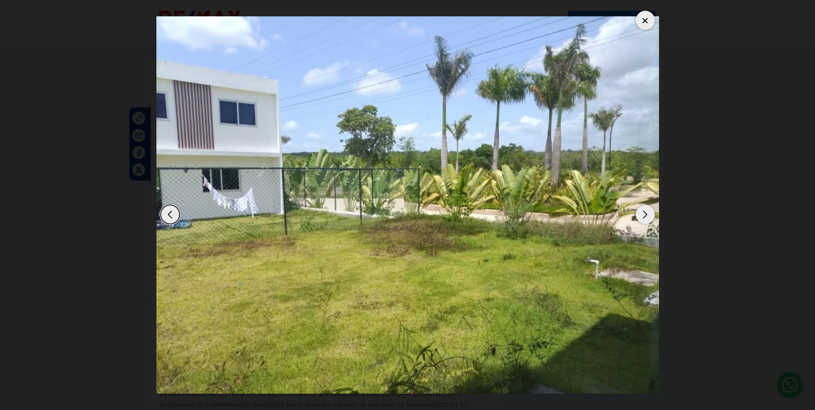
click at [643, 213] on div "Next slide" at bounding box center [644, 214] width 19 height 19
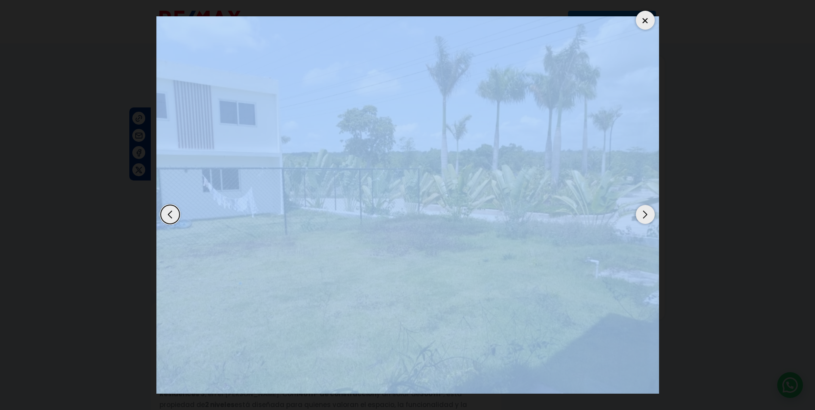
click at [643, 213] on div "Next slide" at bounding box center [644, 214] width 19 height 19
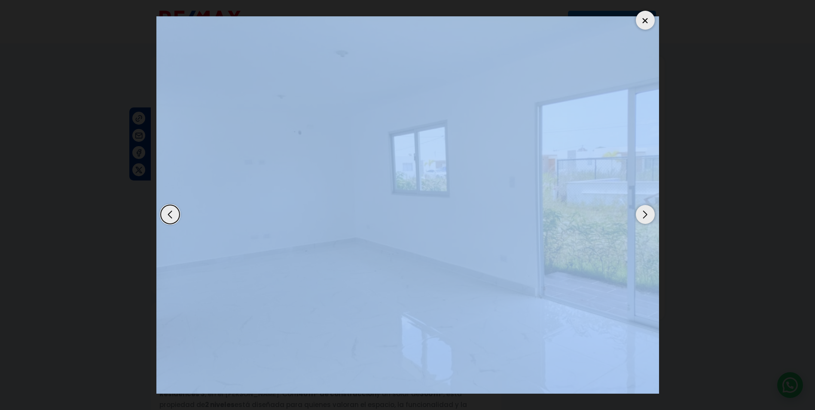
click at [643, 213] on div "Next slide" at bounding box center [644, 214] width 19 height 19
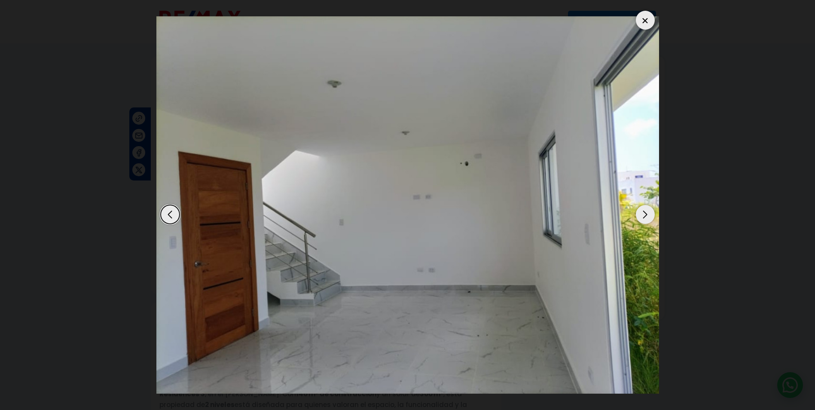
click at [643, 213] on div "Next slide" at bounding box center [644, 214] width 19 height 19
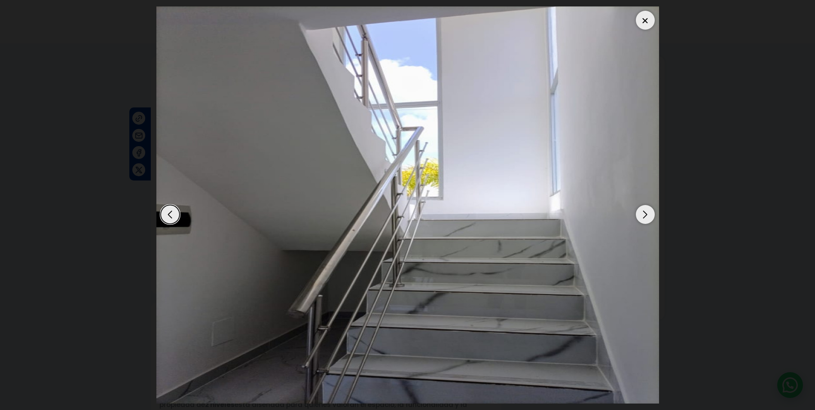
click at [643, 213] on div "Next slide" at bounding box center [644, 214] width 19 height 19
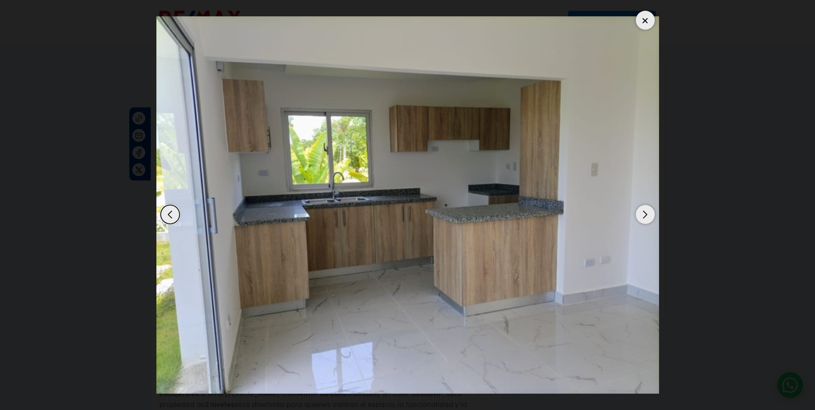
click at [643, 213] on div "Next slide" at bounding box center [644, 214] width 19 height 19
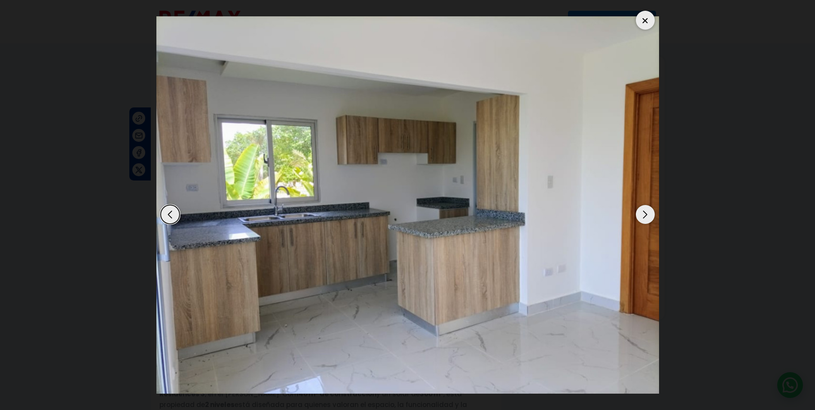
click at [648, 18] on div at bounding box center [644, 20] width 19 height 19
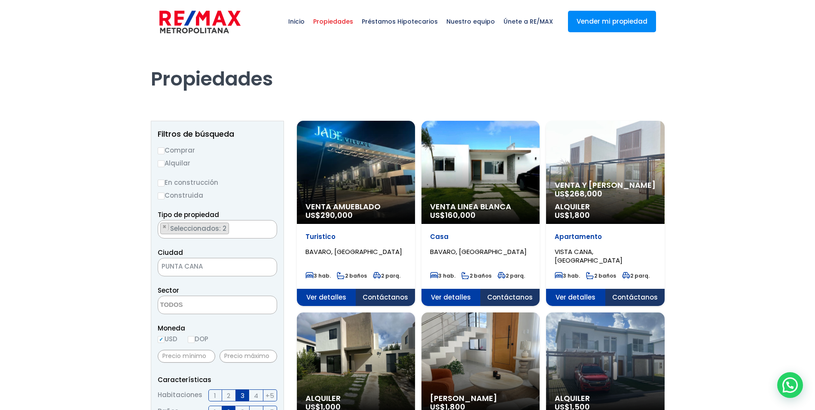
click at [161, 151] on input "Comprar" at bounding box center [161, 150] width 7 height 7
radio input "true"
click at [163, 197] on input "Construida" at bounding box center [161, 195] width 7 height 7
radio input "true"
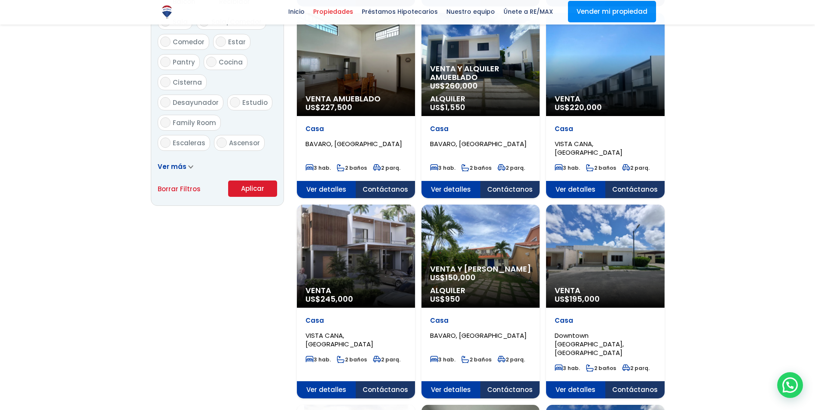
scroll to position [515, 0]
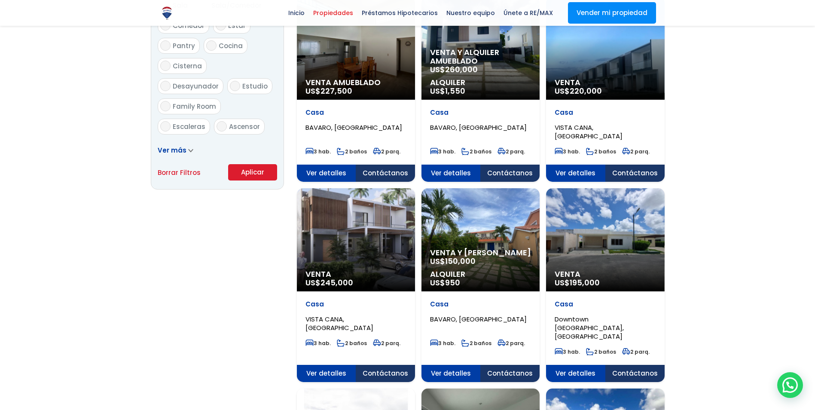
click at [250, 173] on button "Aplicar" at bounding box center [252, 172] width 49 height 16
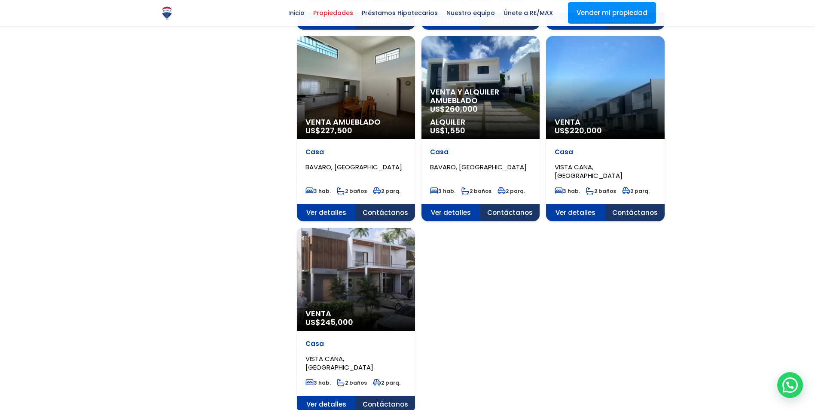
scroll to position [945, 0]
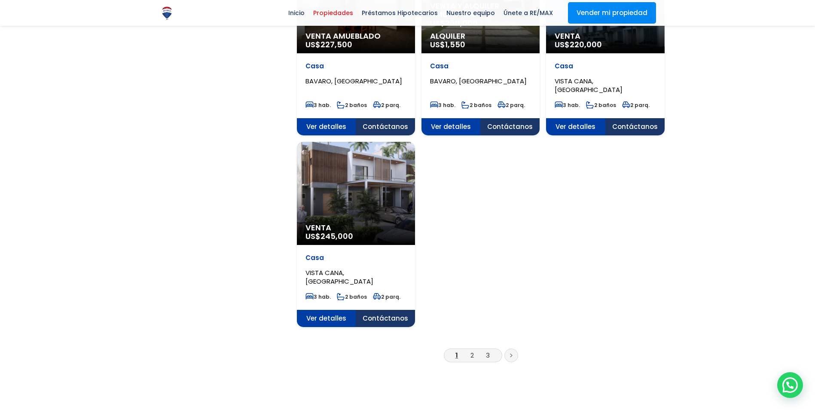
click at [513, 348] on link at bounding box center [511, 355] width 14 height 14
click at [509, 348] on link at bounding box center [511, 355] width 14 height 14
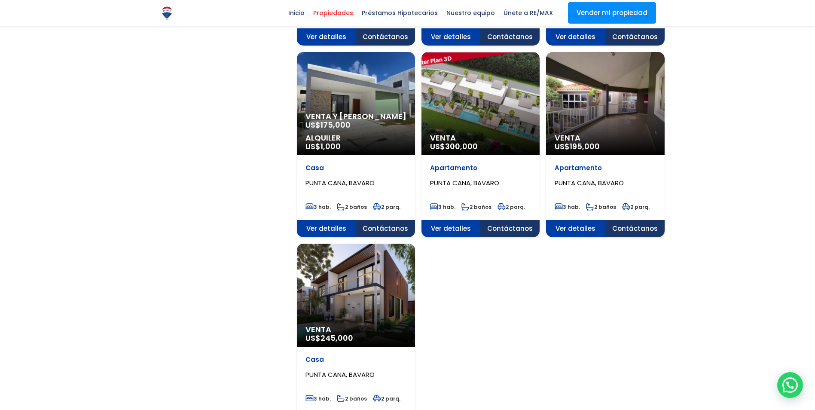
scroll to position [859, 0]
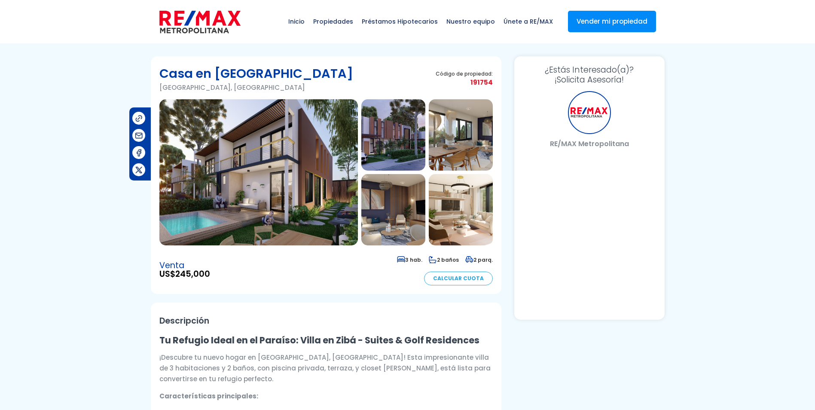
select select "DO"
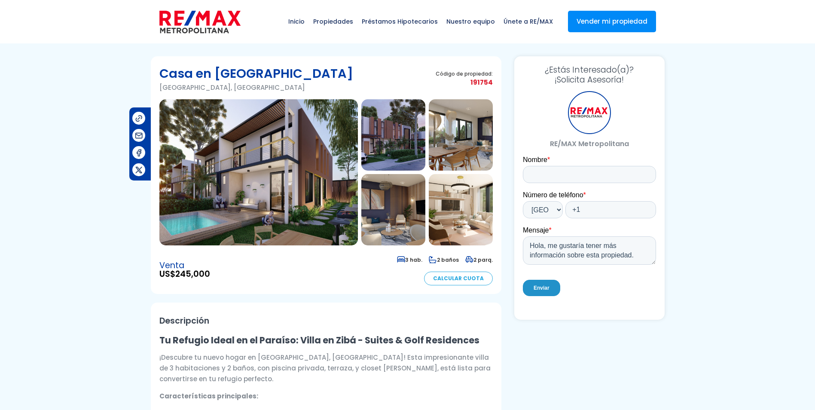
click at [320, 213] on img at bounding box center [258, 172] width 198 height 146
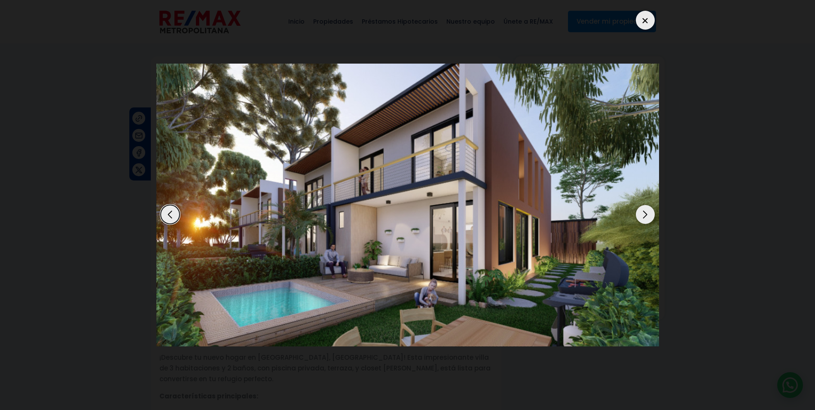
click at [642, 214] on div "Next slide" at bounding box center [644, 214] width 19 height 19
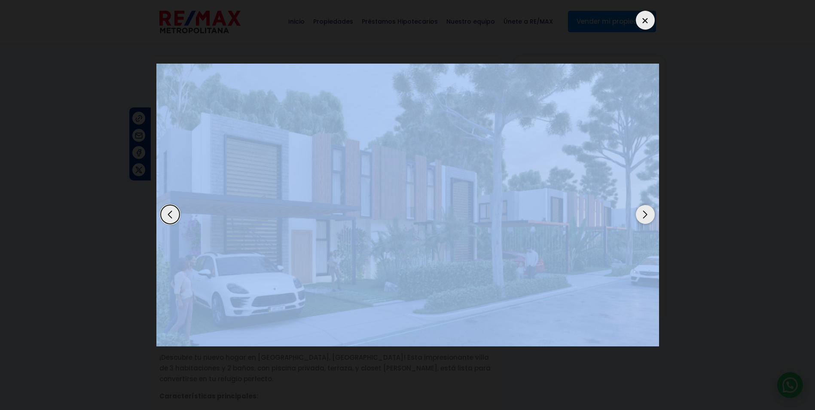
click at [642, 214] on div "Next slide" at bounding box center [644, 214] width 19 height 19
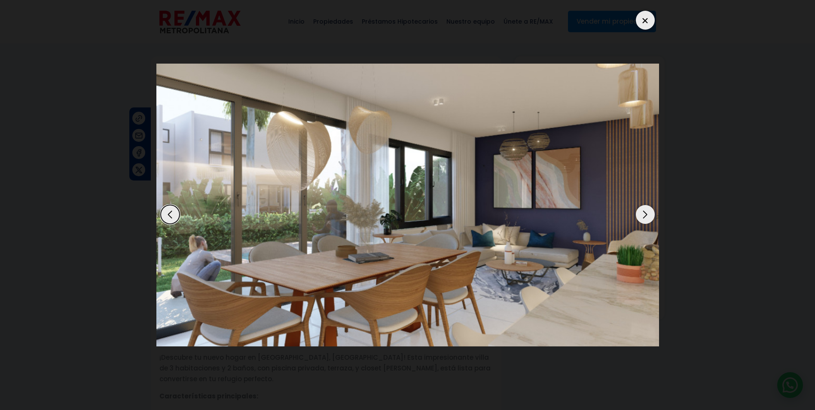
click at [642, 214] on div "Next slide" at bounding box center [644, 214] width 19 height 19
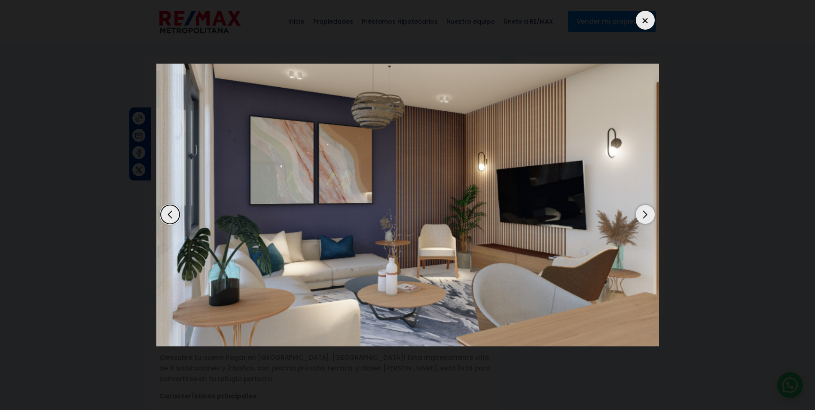
click at [642, 214] on div "Next slide" at bounding box center [644, 214] width 19 height 19
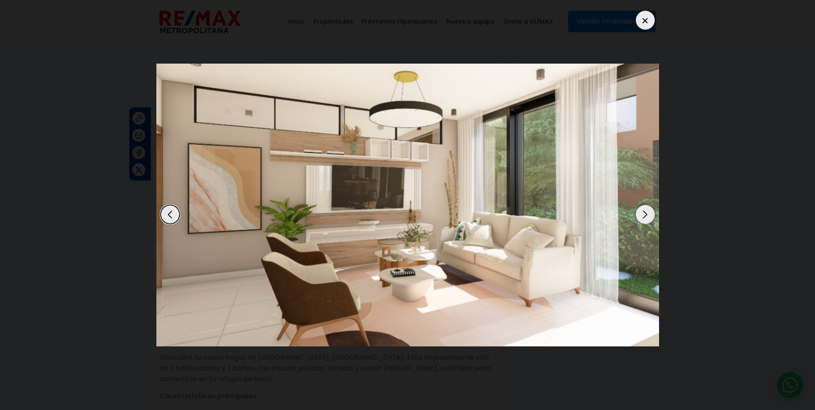
click at [642, 214] on div "Next slide" at bounding box center [644, 214] width 19 height 19
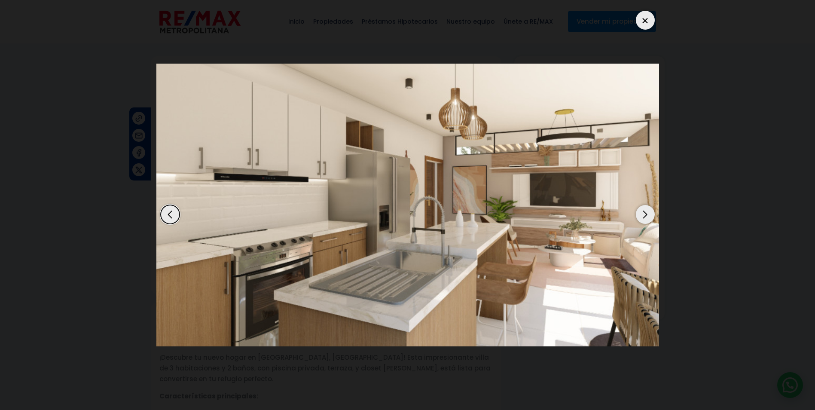
click at [642, 214] on div "Next slide" at bounding box center [644, 214] width 19 height 19
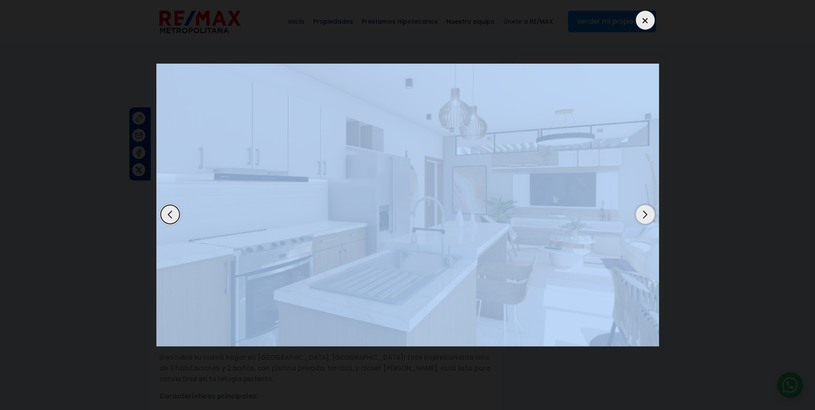
click at [642, 214] on div "Next slide" at bounding box center [644, 214] width 19 height 19
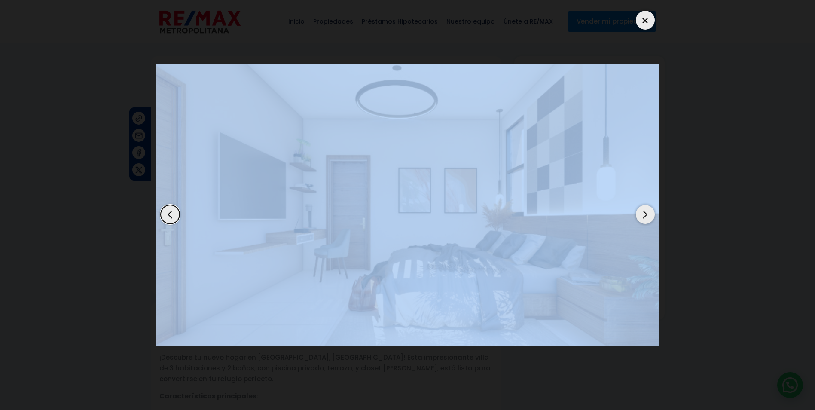
click at [642, 214] on div "Next slide" at bounding box center [644, 214] width 19 height 19
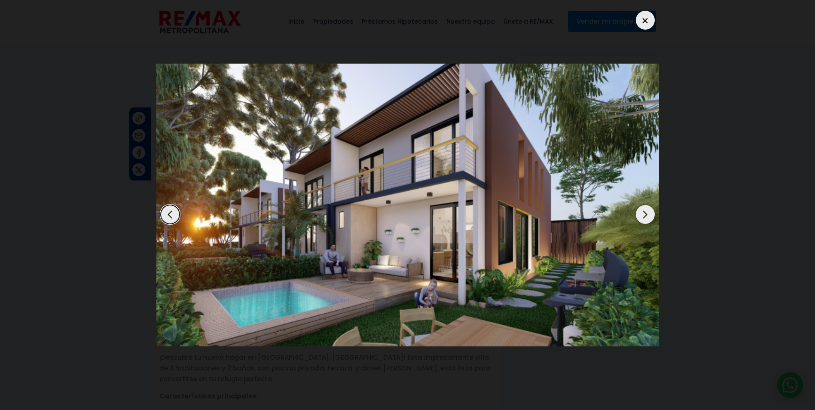
click at [645, 15] on div at bounding box center [644, 20] width 19 height 19
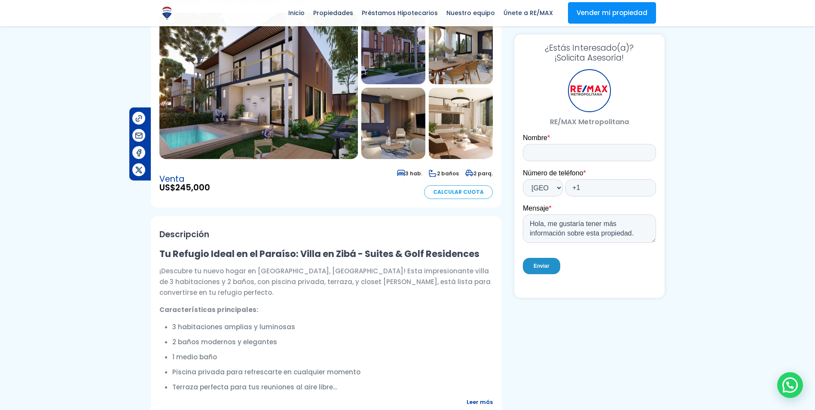
scroll to position [172, 0]
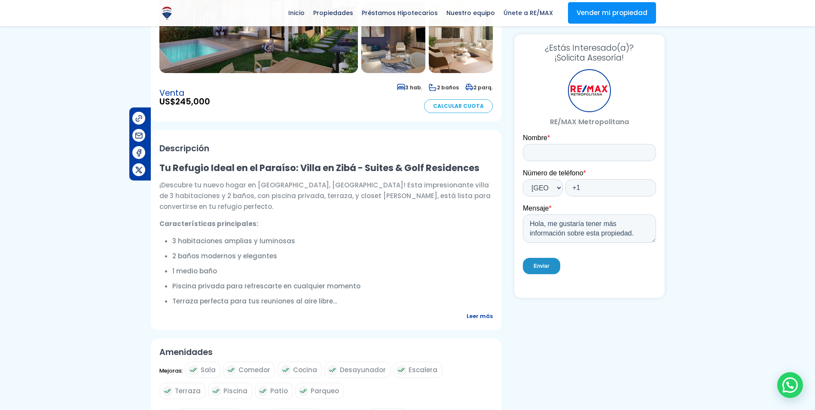
click at [482, 315] on span "Leer más" at bounding box center [479, 315] width 26 height 11
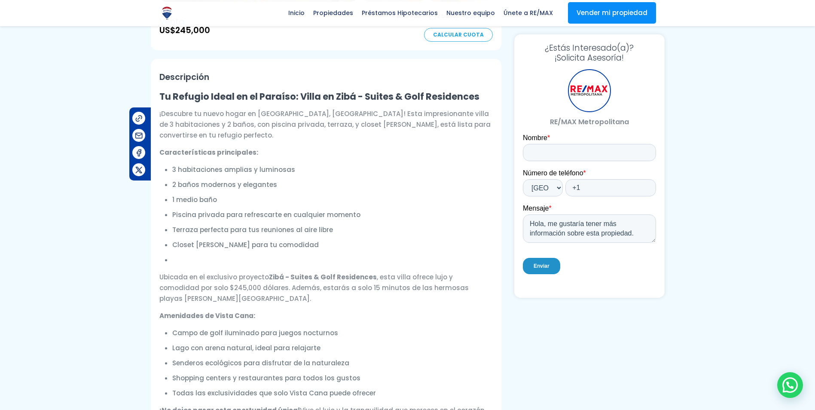
scroll to position [0, 0]
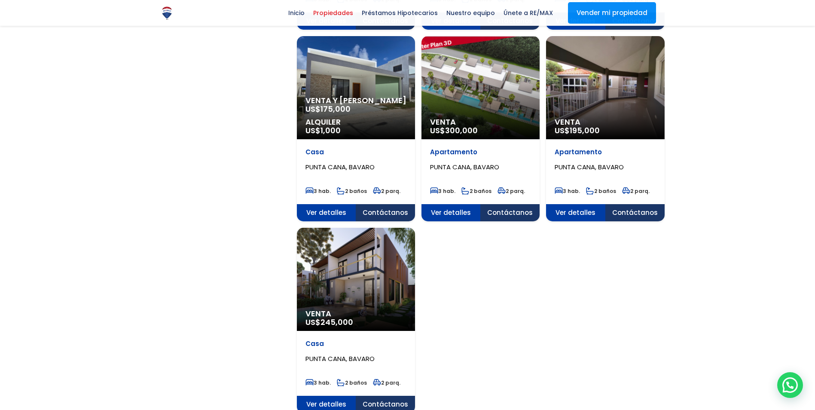
scroll to position [945, 0]
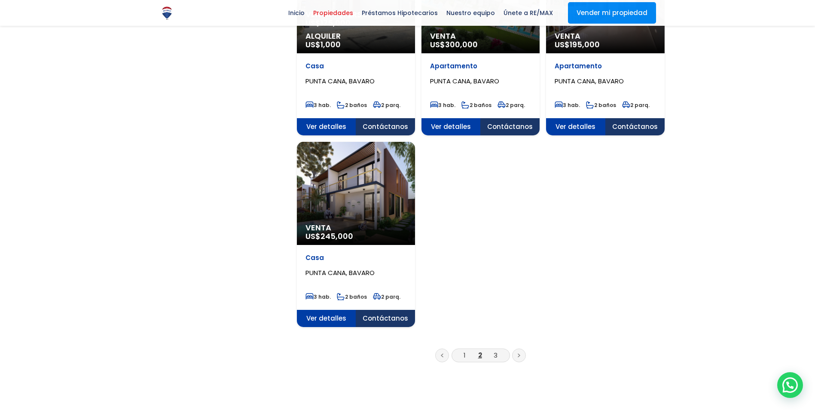
click at [517, 353] on icon at bounding box center [518, 355] width 3 height 4
